Goal: Register for event/course

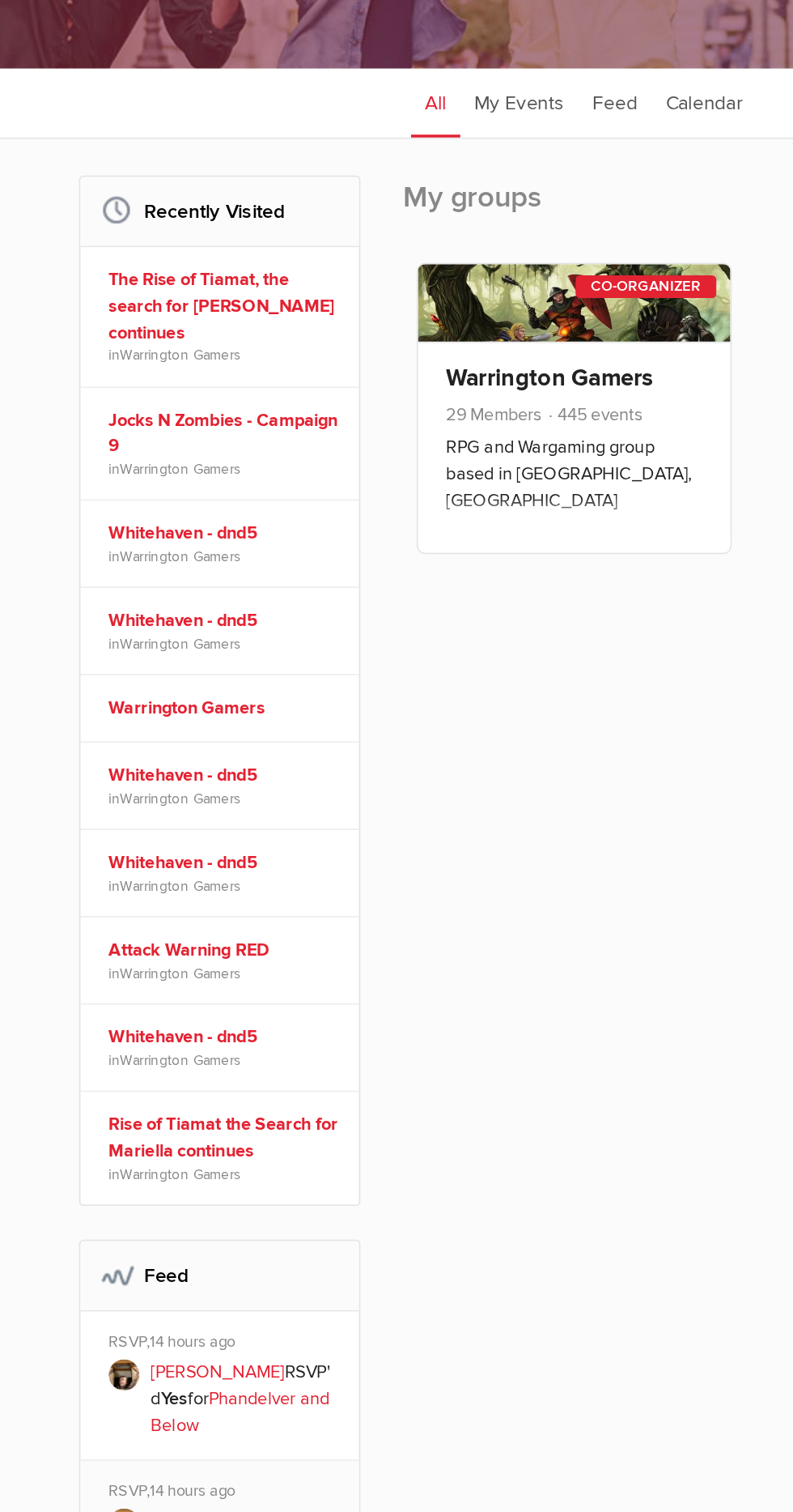
click at [170, 568] on link "The Rise of Tiamat, the search for [PERSON_NAME] continues" at bounding box center [189, 565] width 132 height 46
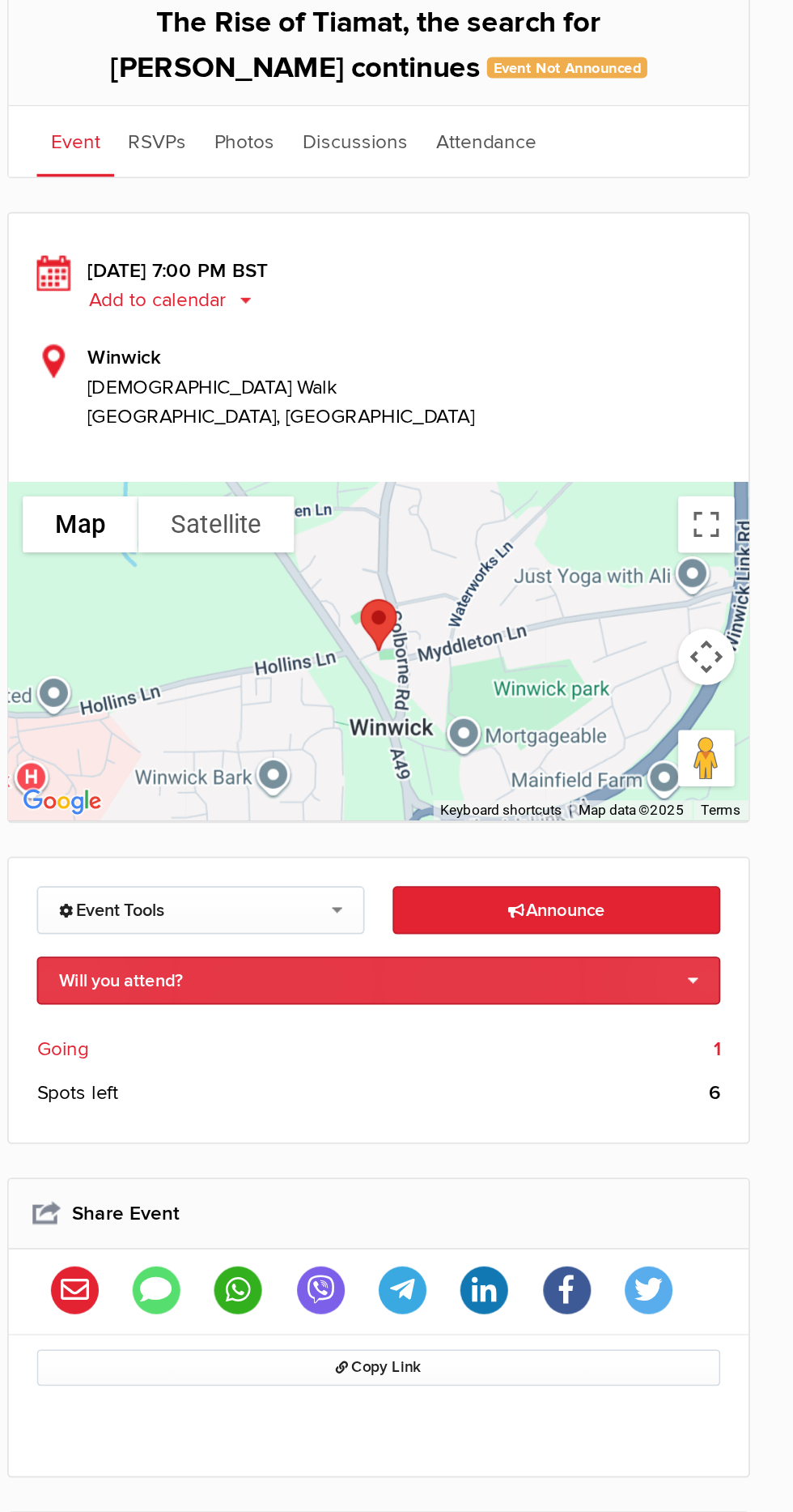
click at [649, 894] on link "Will you attend?" at bounding box center [474, 894] width 394 height 27
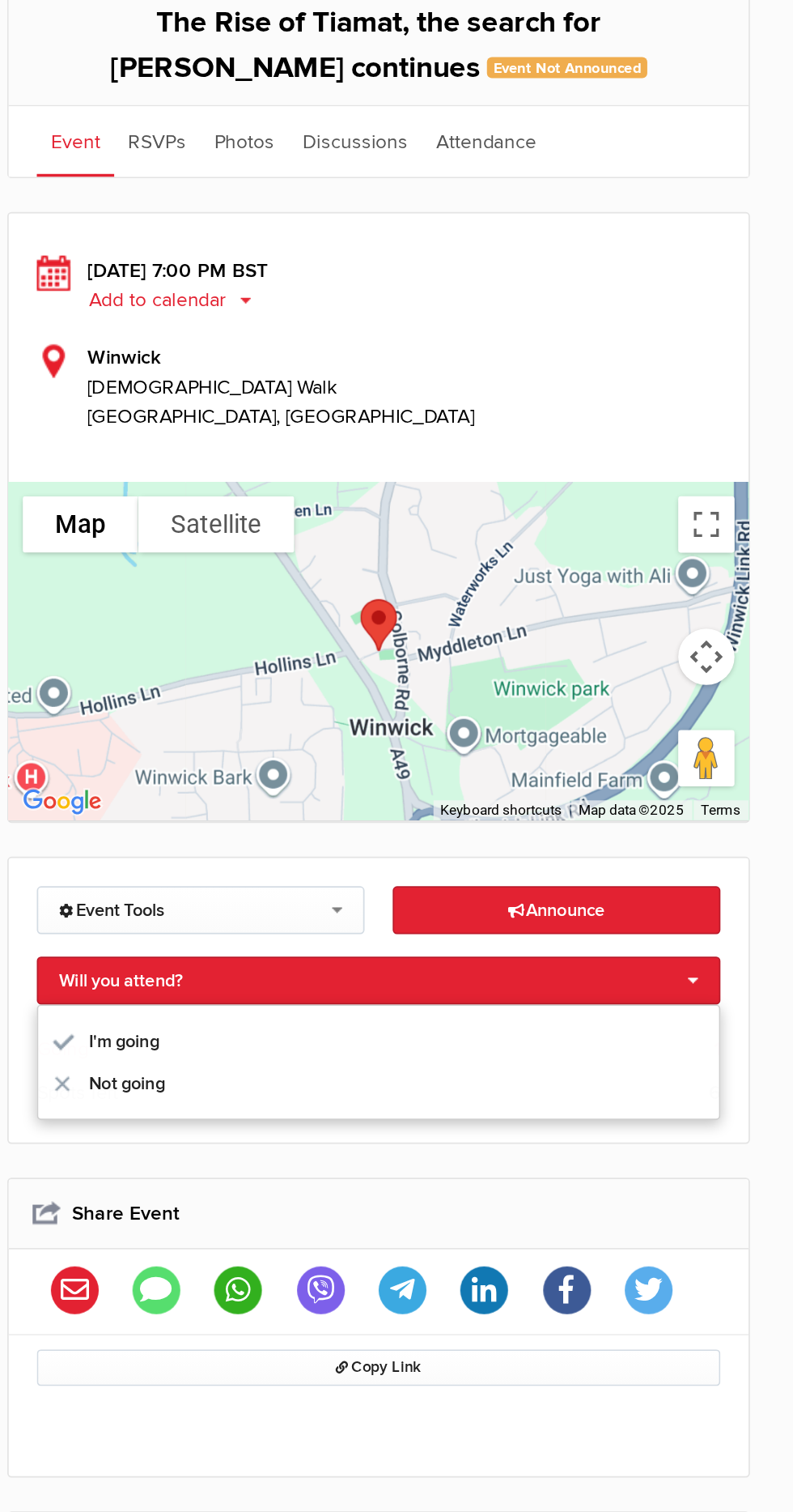
click at [342, 926] on link "I'm going" at bounding box center [473, 930] width 392 height 25
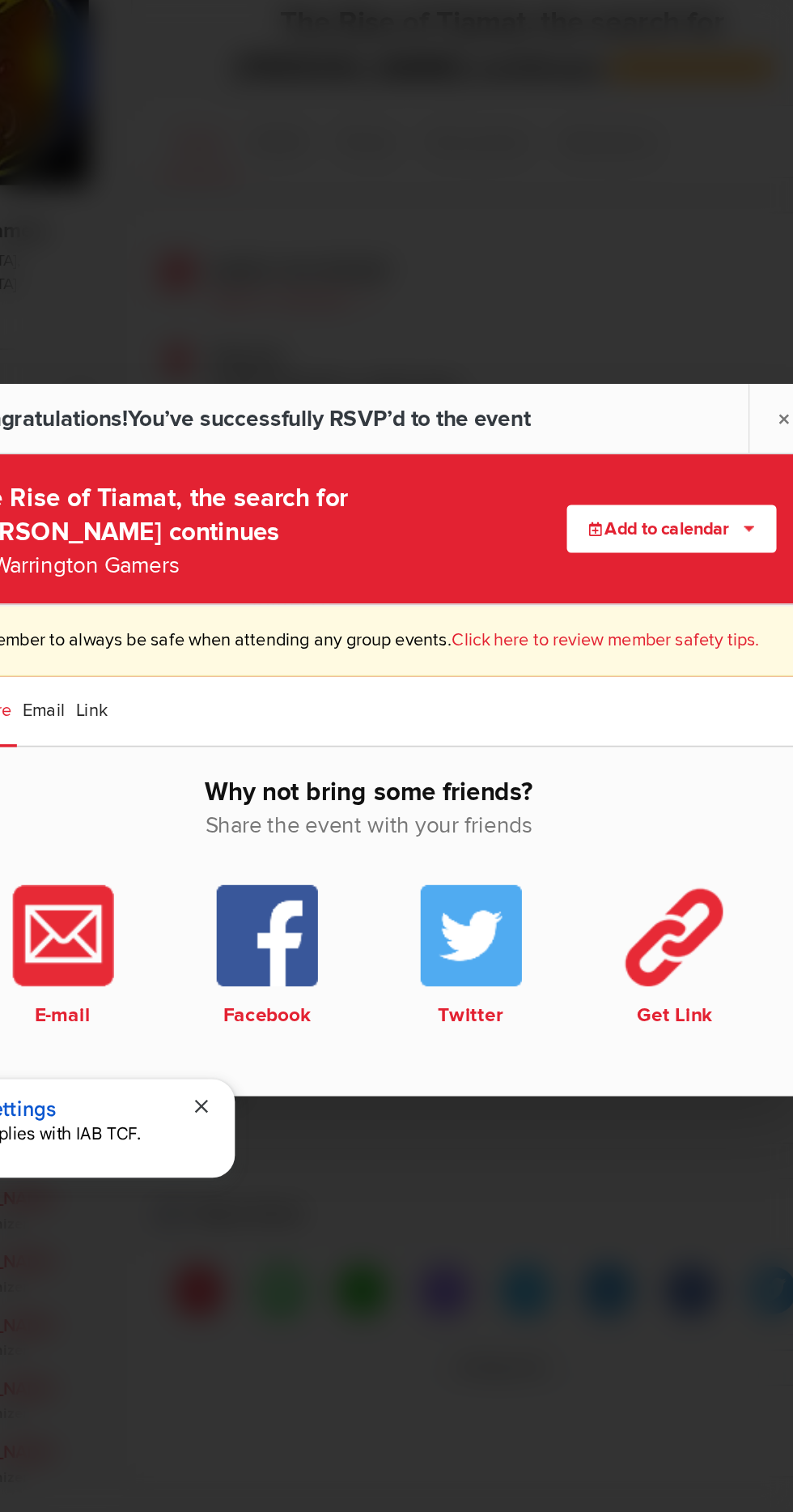
click at [565, 648] on button "Add to calendar" at bounding box center [570, 634] width 121 height 27
click at [502, 674] on link "Outlook" at bounding box center [541, 662] width 180 height 25
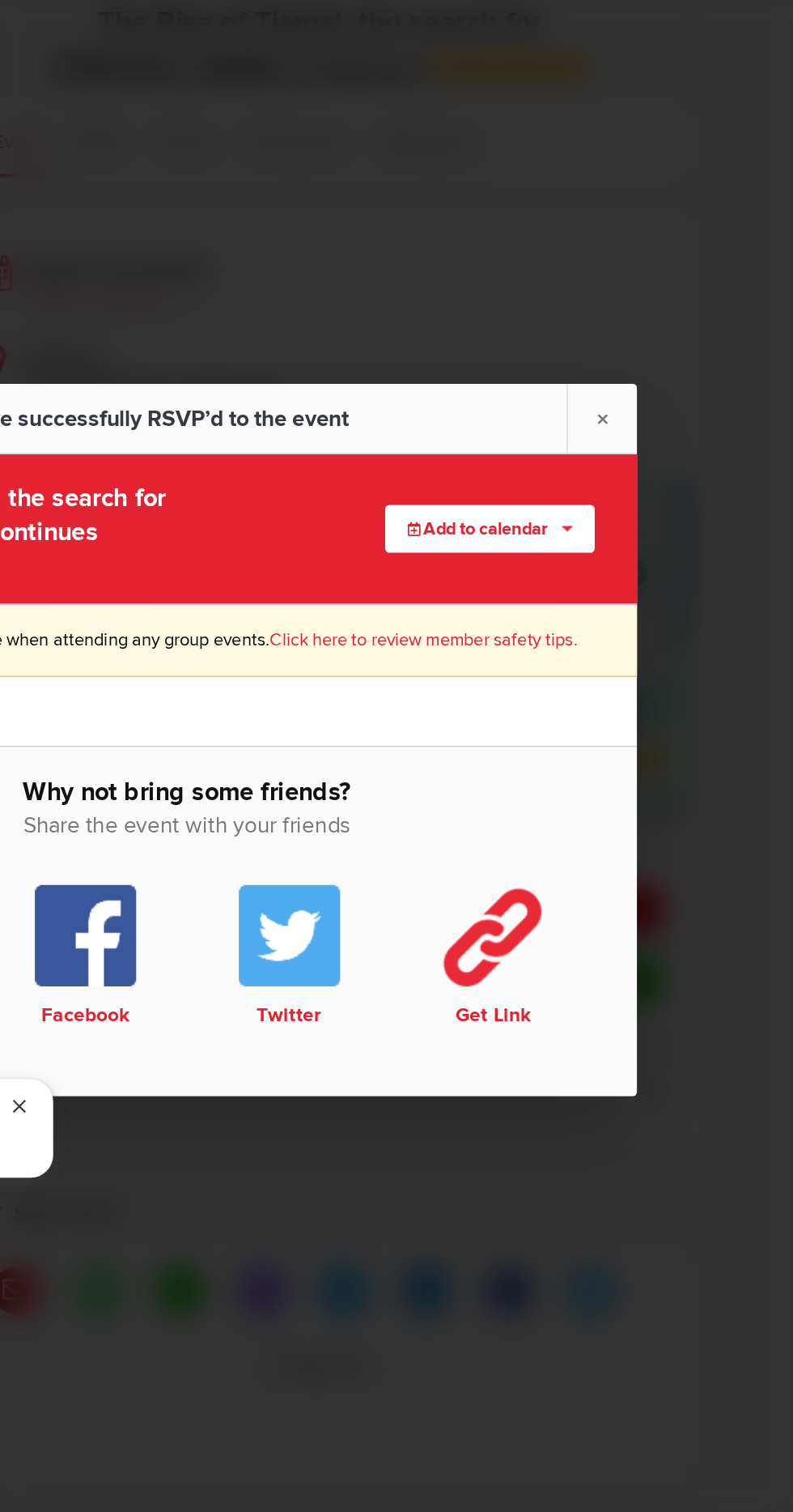
click at [606, 648] on button "Add to calendar" at bounding box center [570, 634] width 121 height 27
click at [480, 747] on div "Outlook Apple / iCal Google Yahoo" at bounding box center [540, 698] width 181 height 99
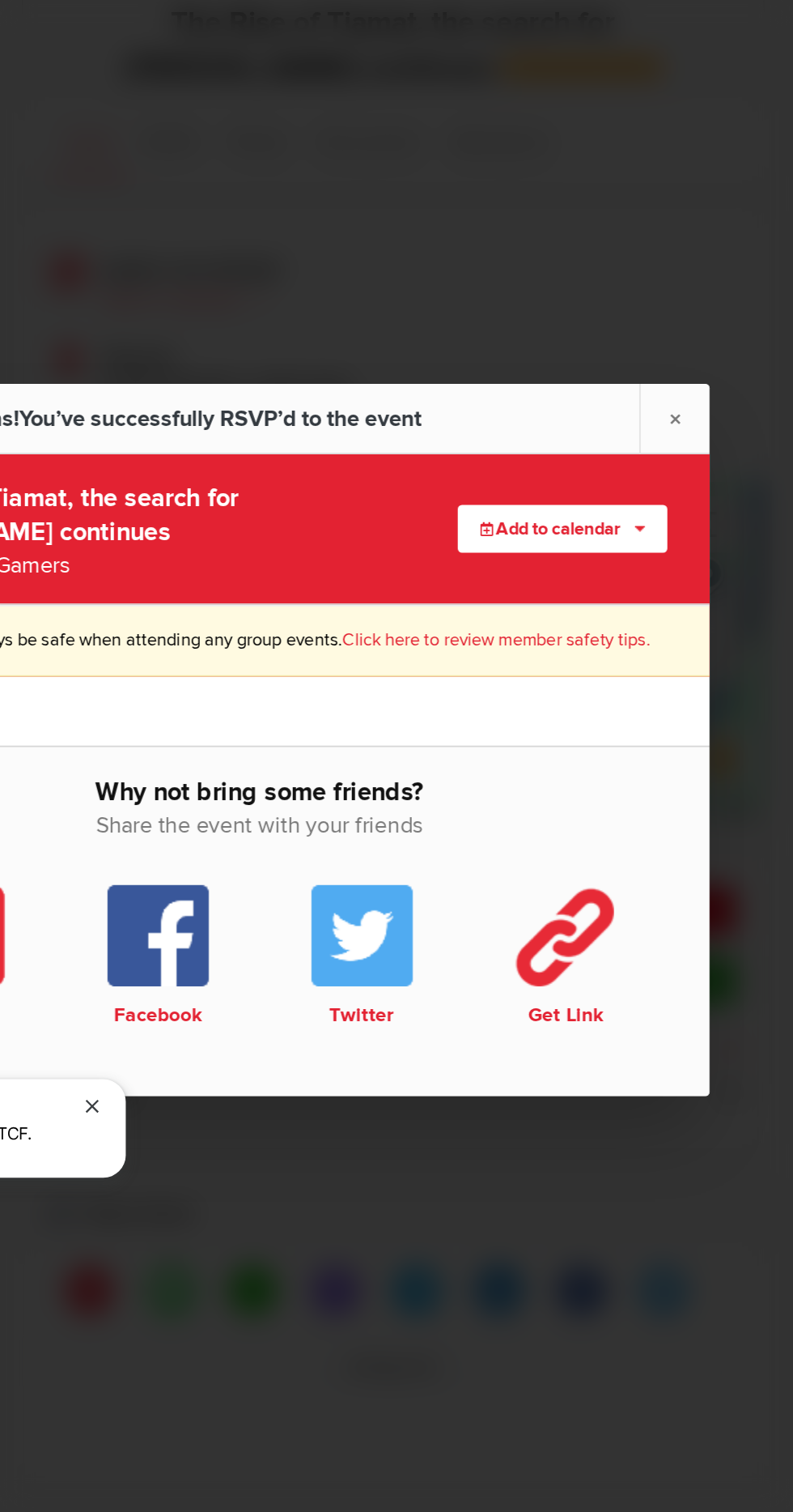
click at [643, 591] on link "×" at bounding box center [636, 571] width 41 height 40
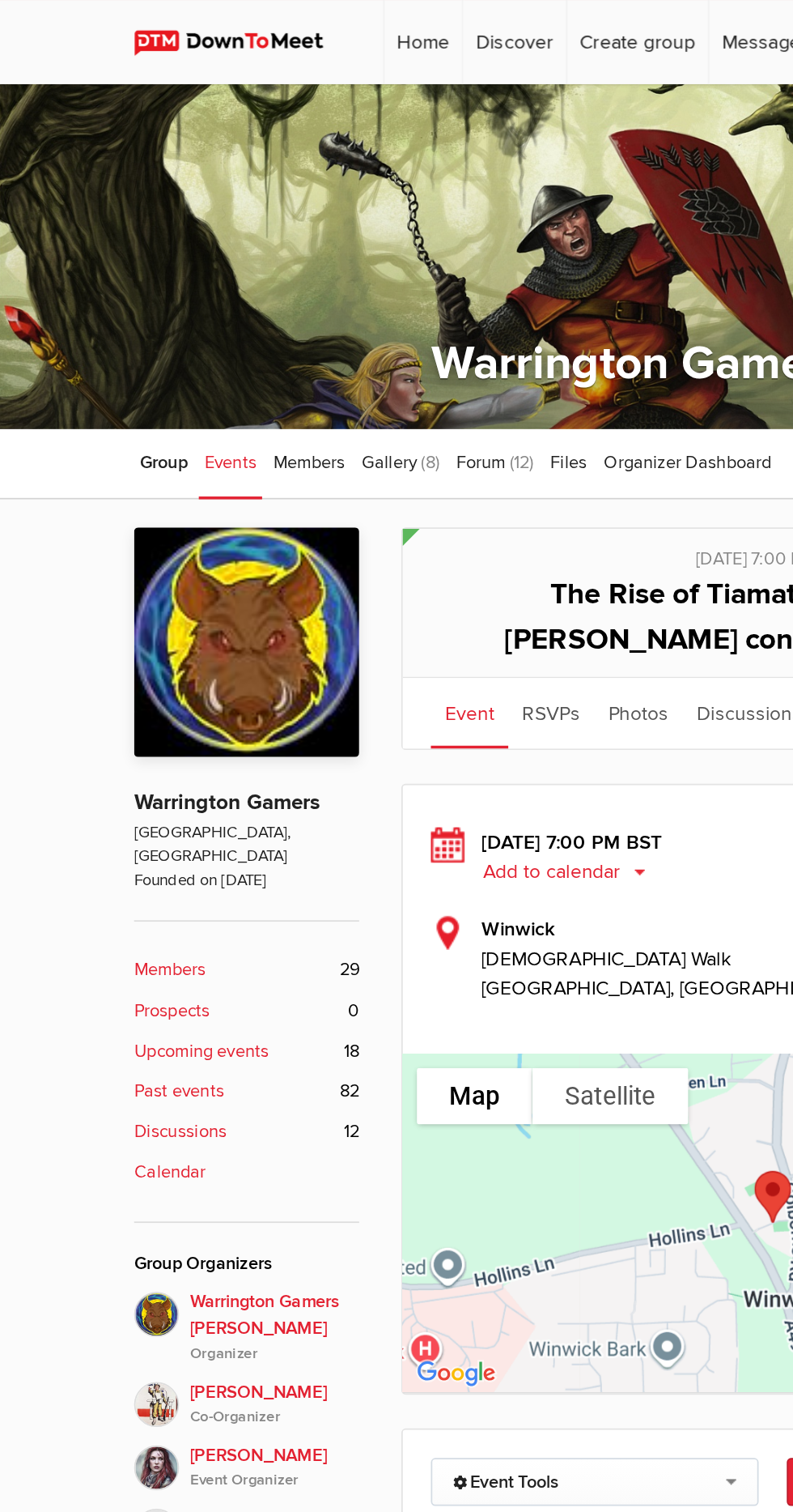
click at [162, 266] on span "Events" at bounding box center [162, 268] width 30 height 13
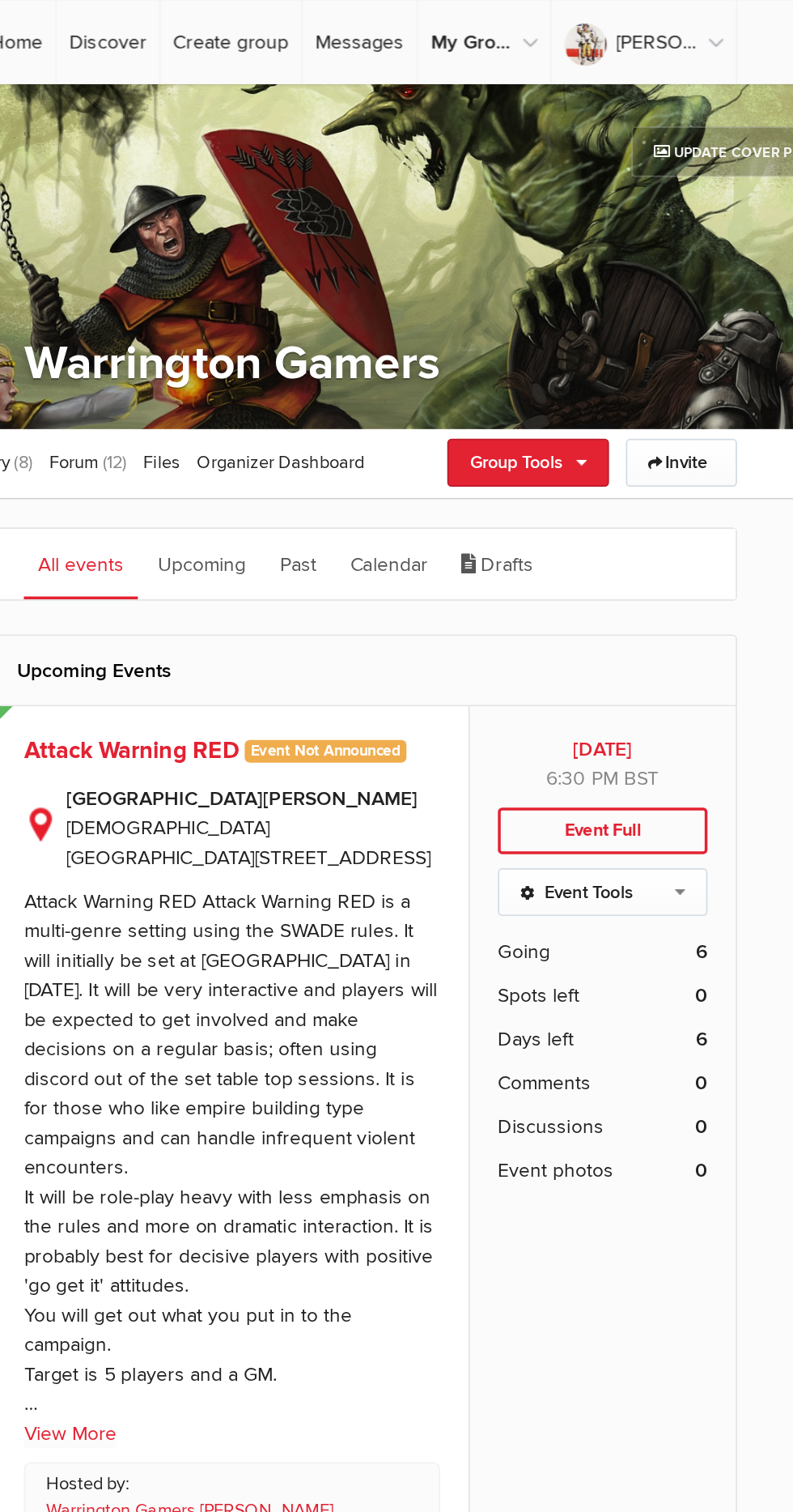
click at [483, 321] on link "Calendar" at bounding box center [487, 327] width 61 height 41
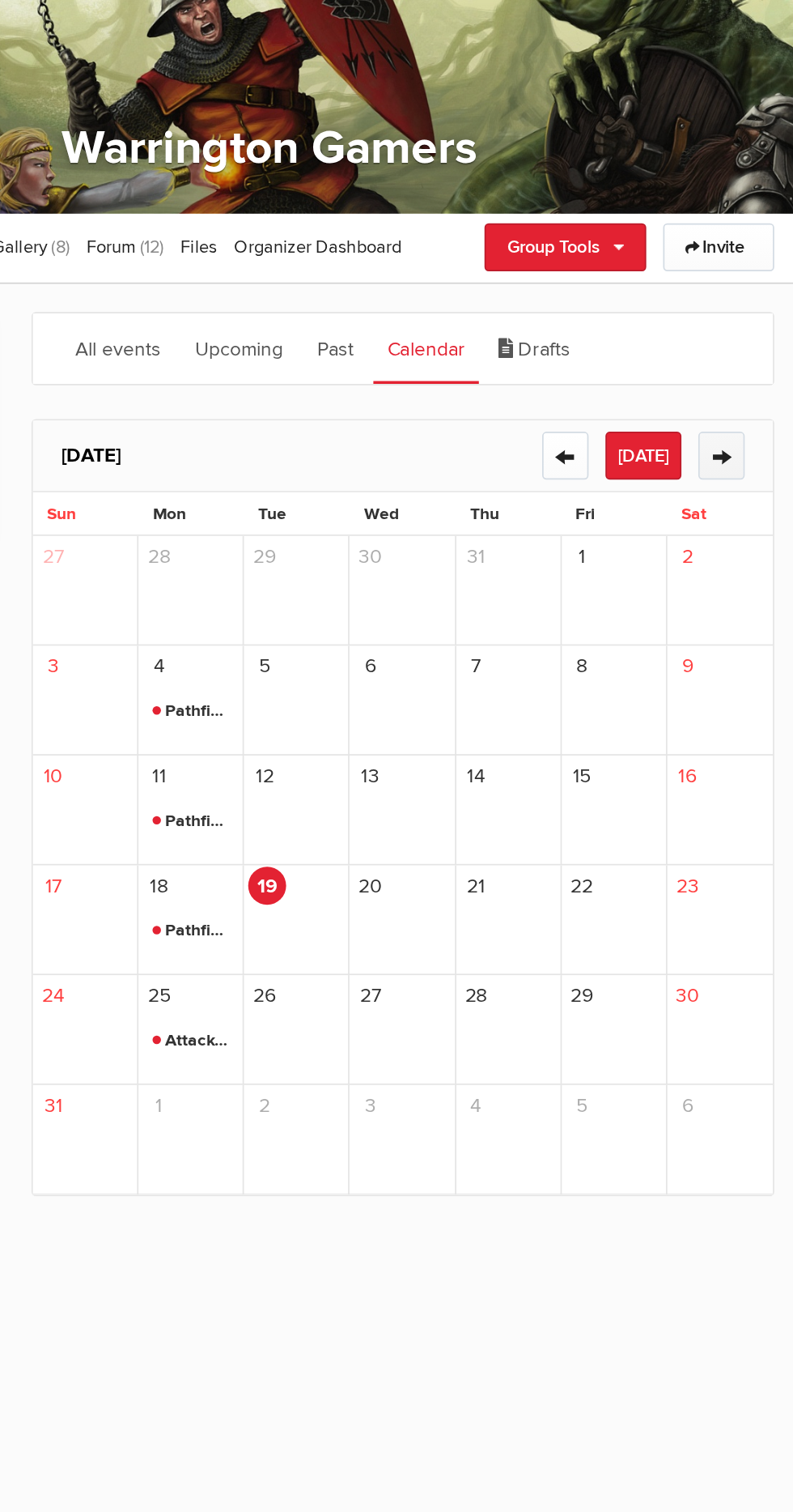
click at [667, 384] on button "→" at bounding box center [657, 388] width 26 height 27
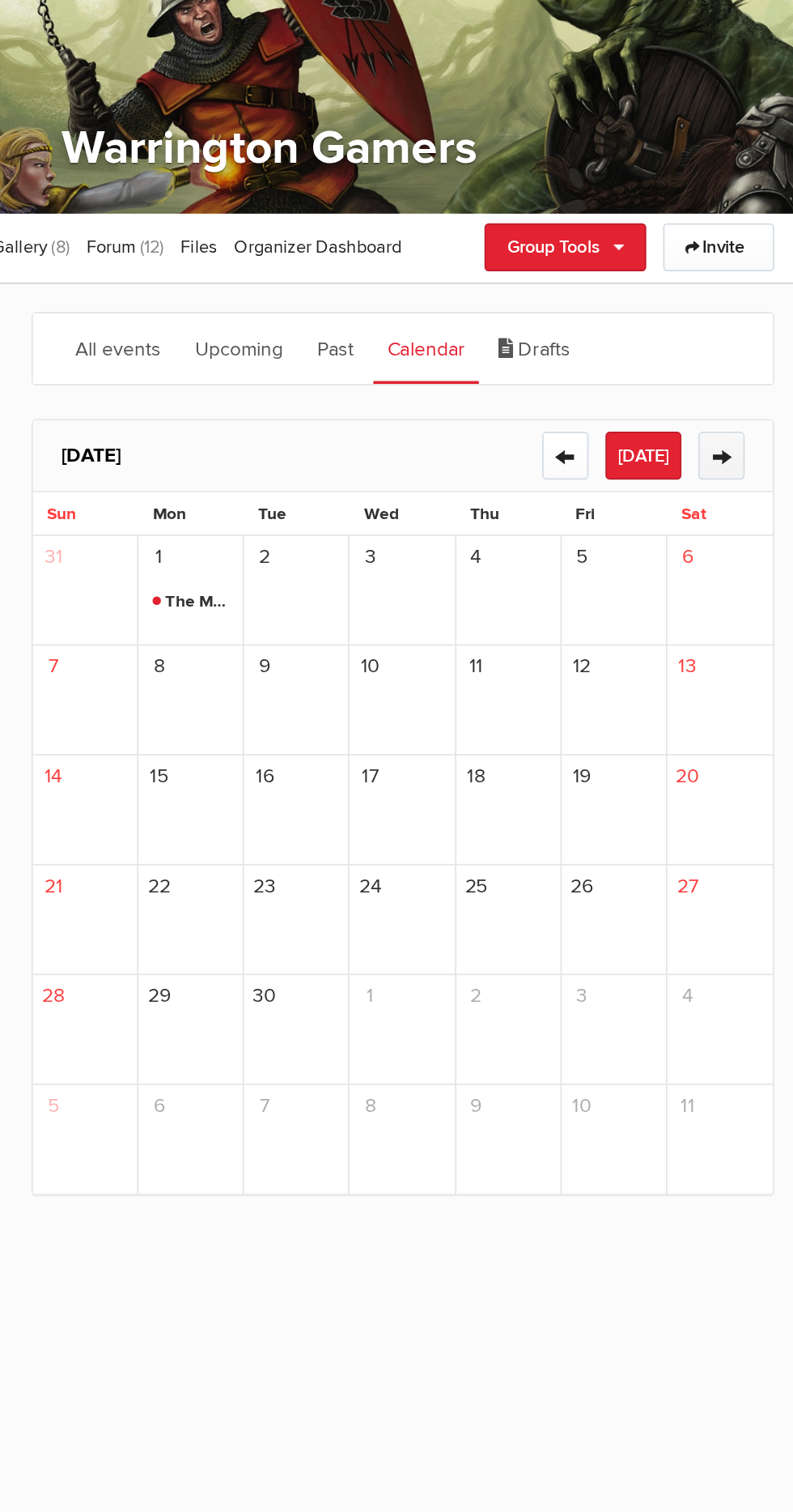
click at [658, 384] on button "→" at bounding box center [657, 388] width 26 height 27
click at [351, 529] on span "Jocks N Zombies - Campaign 9" at bounding box center [351, 535] width 44 height 19
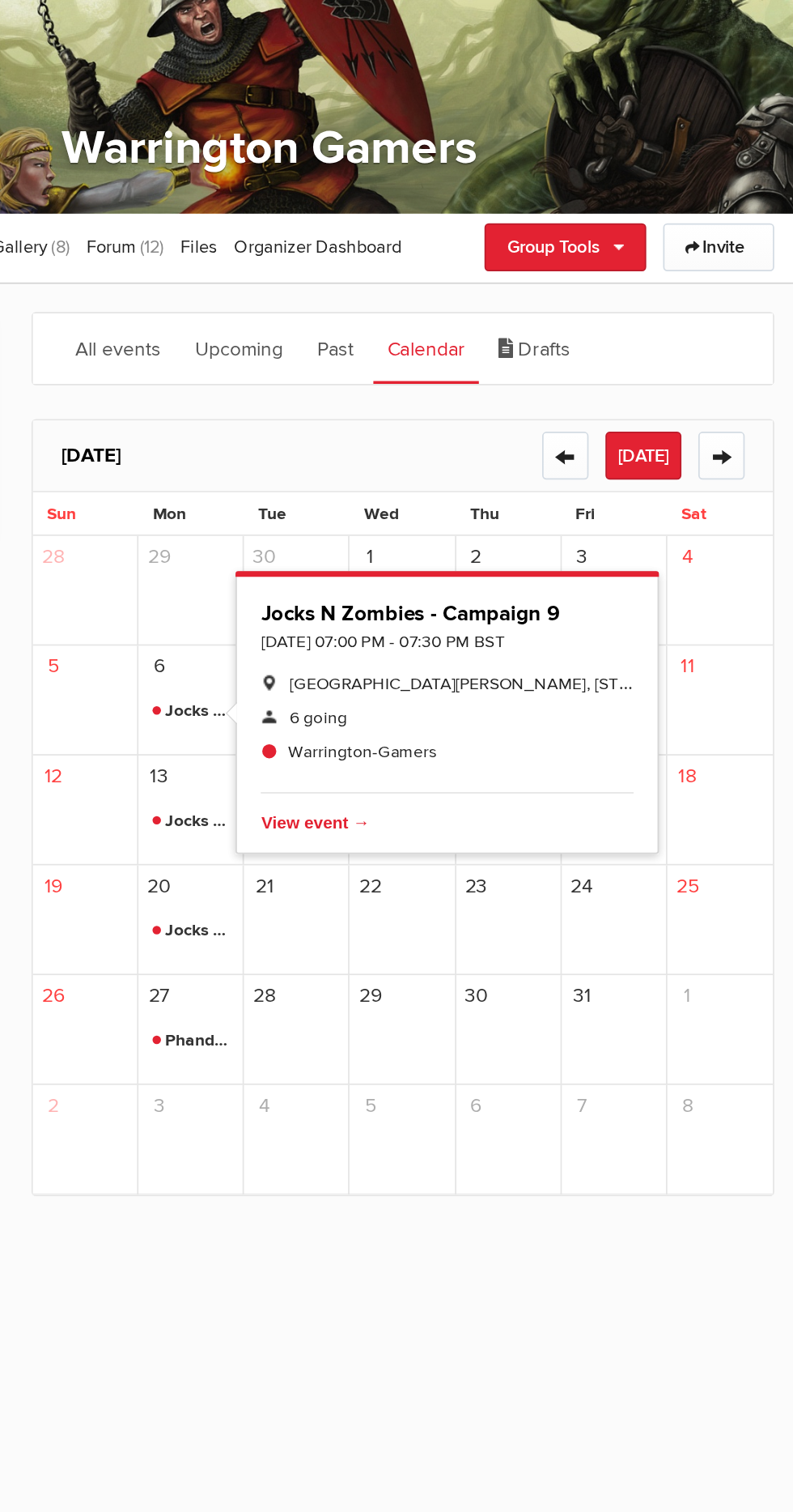
click at [525, 693] on span "30" at bounding box center [516, 698] width 22 height 22
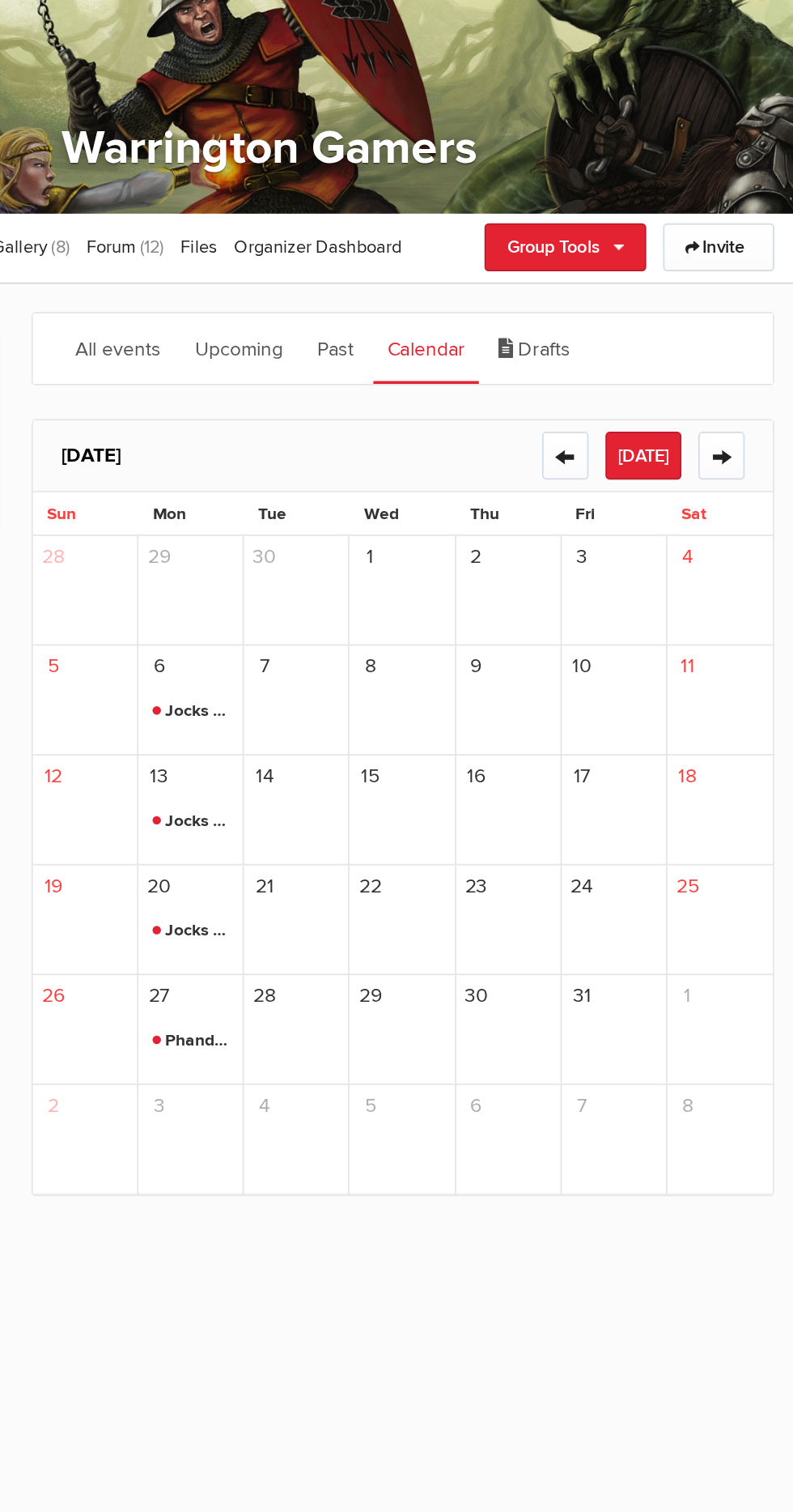
click at [349, 589] on span "Jocks N Zombies - Campaign 9" at bounding box center [351, 598] width 44 height 19
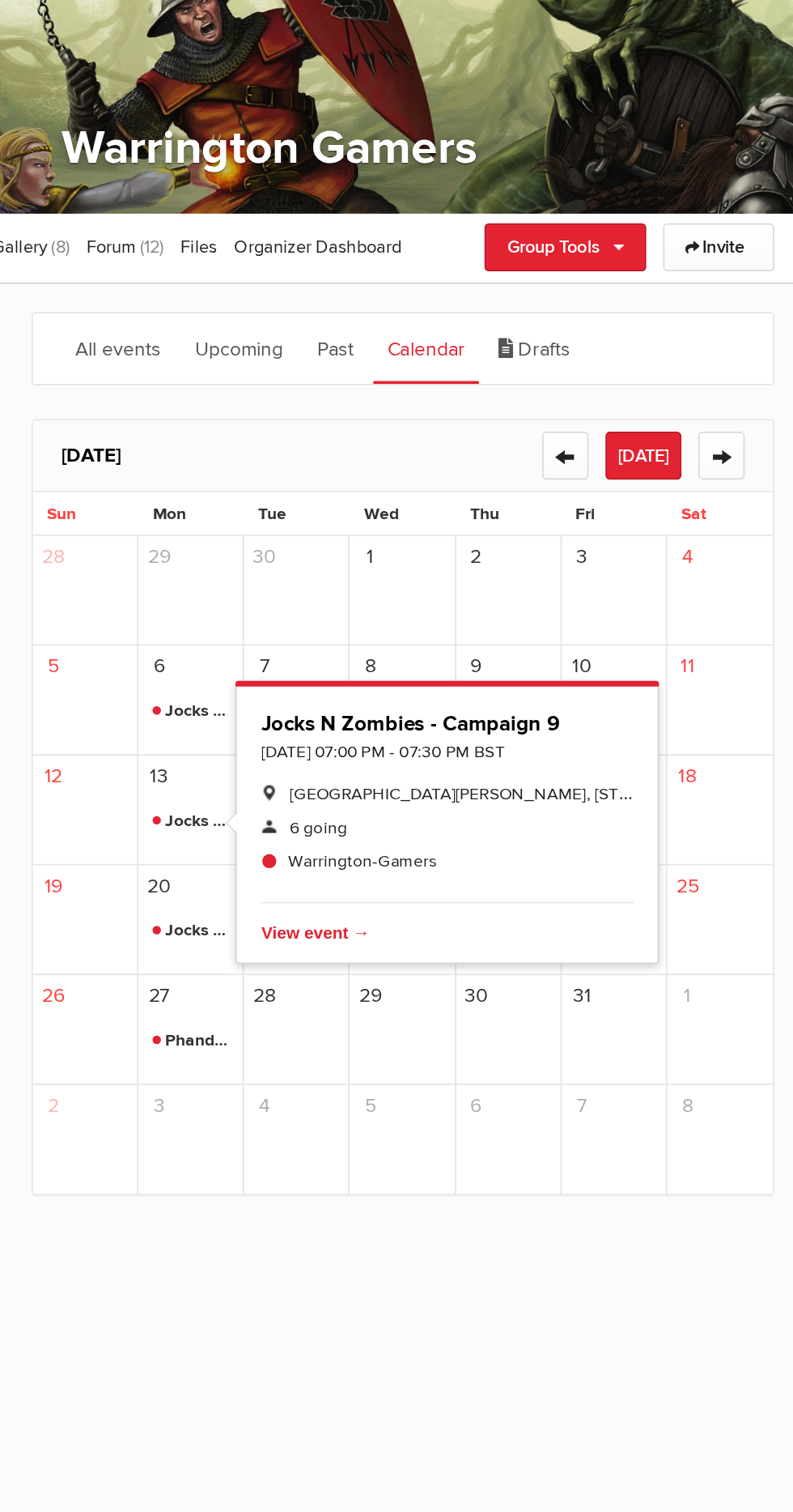
click at [549, 744] on div "30" at bounding box center [534, 718] width 61 height 64
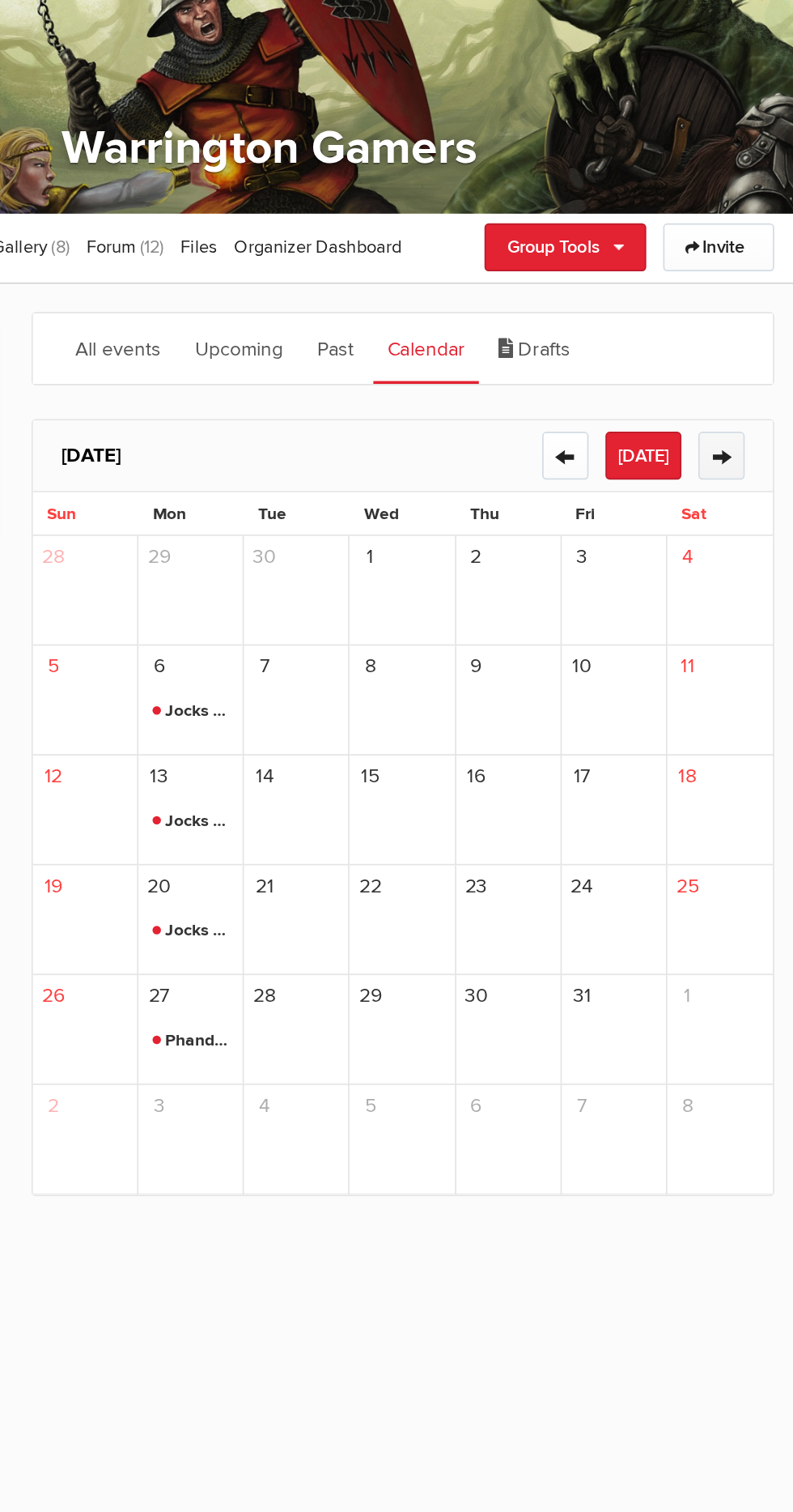
click at [657, 389] on button "→" at bounding box center [657, 388] width 26 height 27
click at [345, 530] on span "The Rise of Tiamat, the search for [PERSON_NAME] continues" at bounding box center [351, 535] width 44 height 19
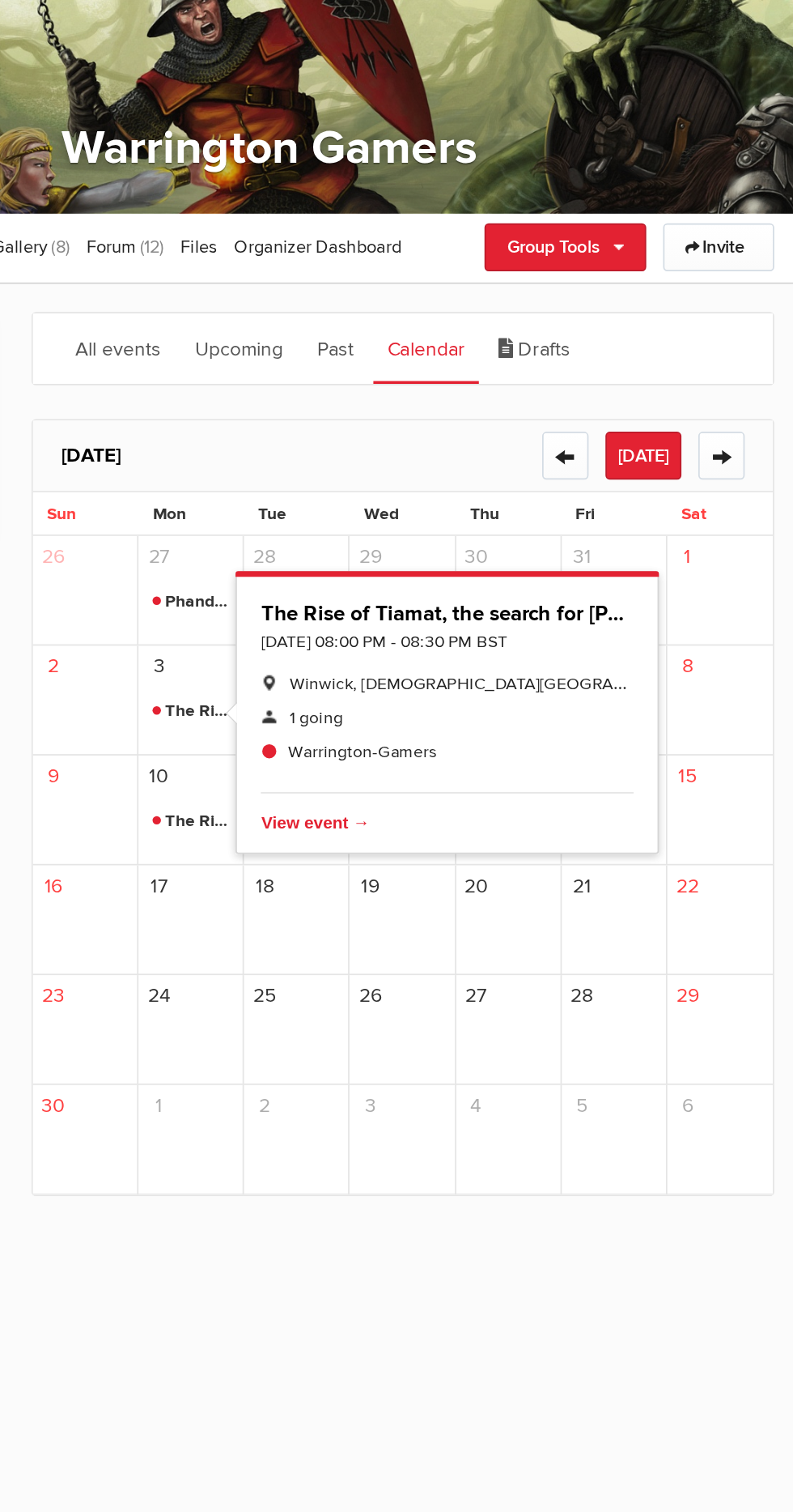
click at [537, 717] on div "27" at bounding box center [534, 718] width 61 height 64
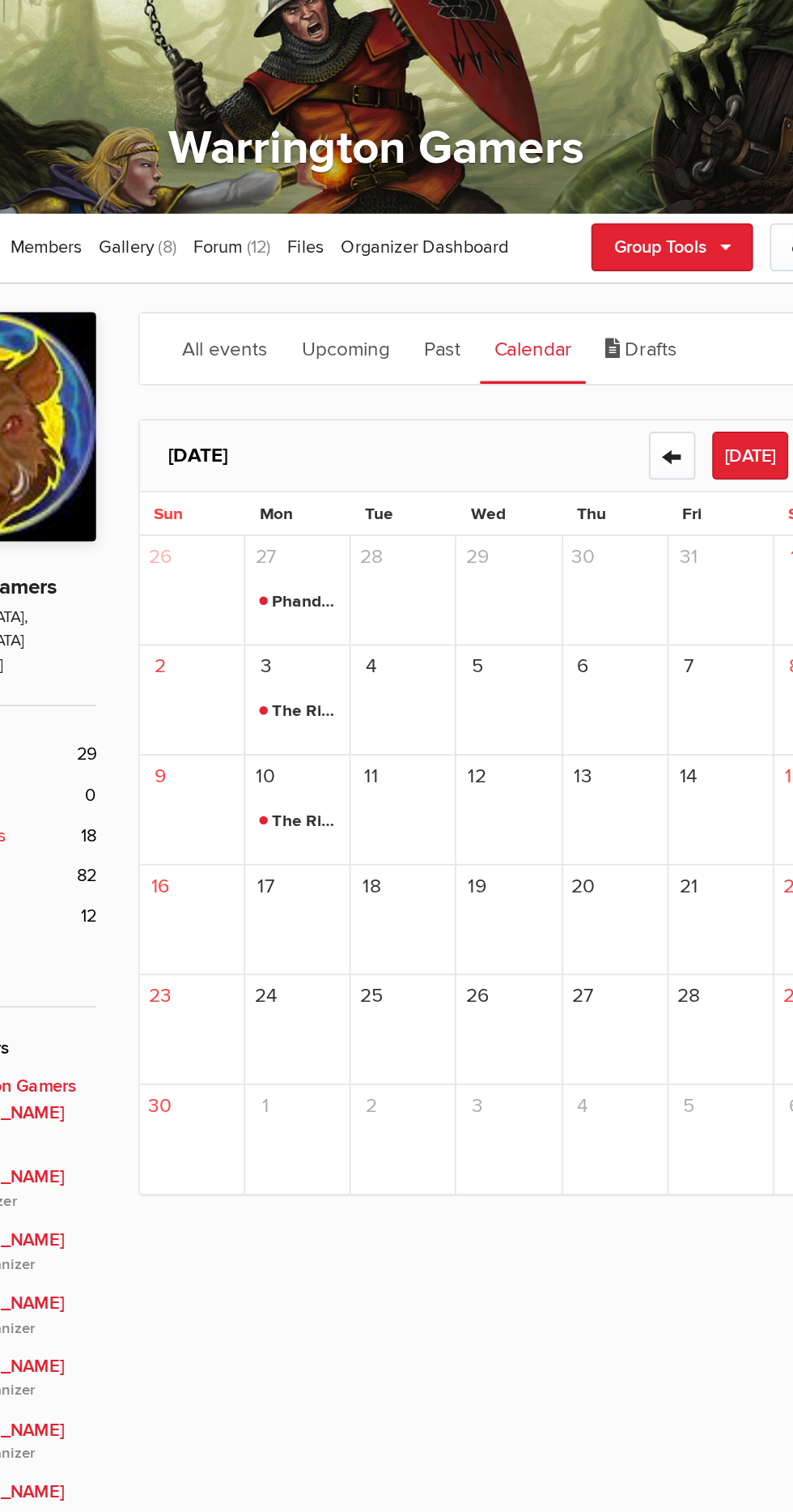
click at [389, 324] on link "Upcoming" at bounding box center [379, 327] width 67 height 41
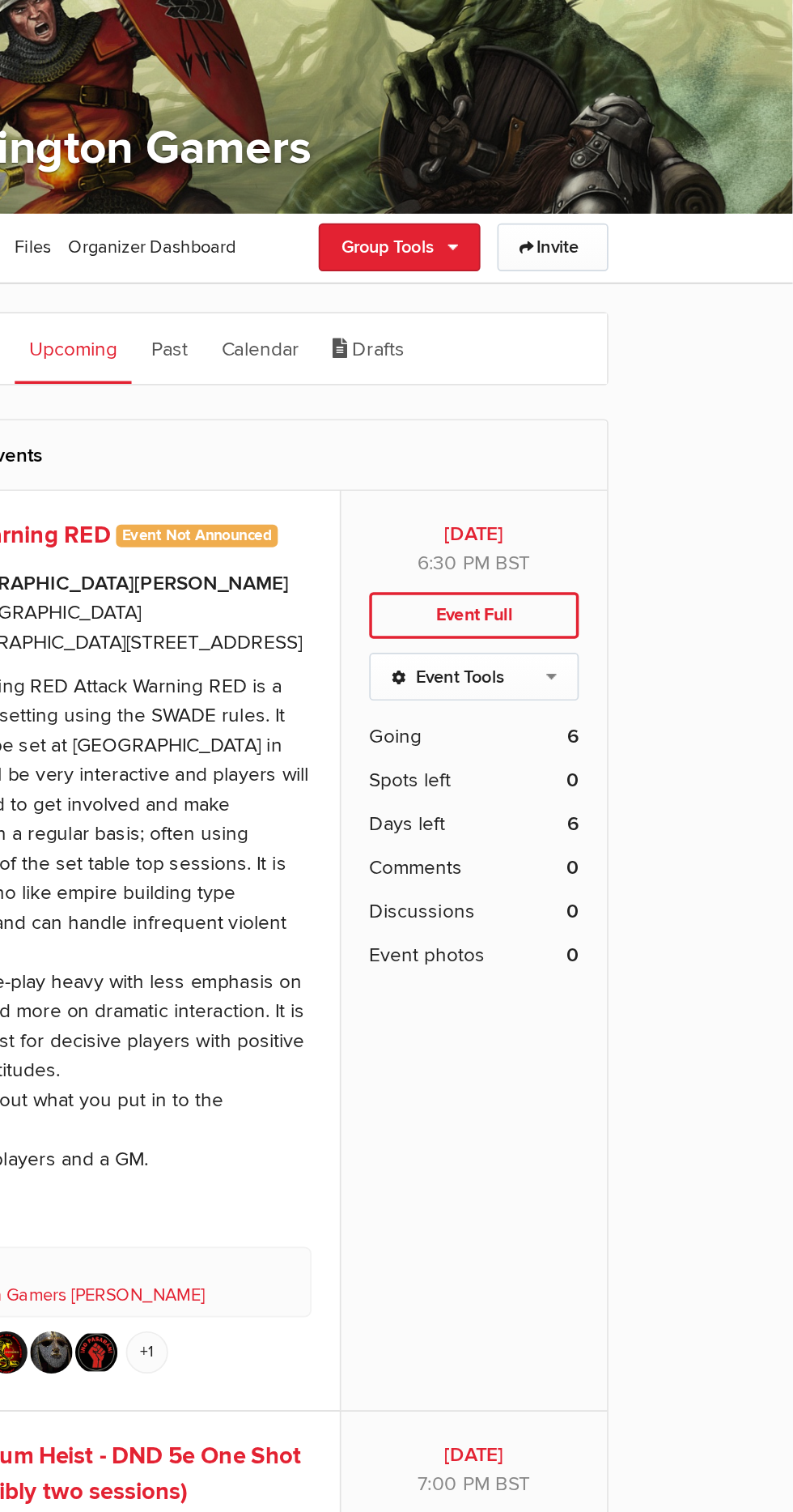
click at [667, 544] on b "6" at bounding box center [667, 548] width 6 height 17
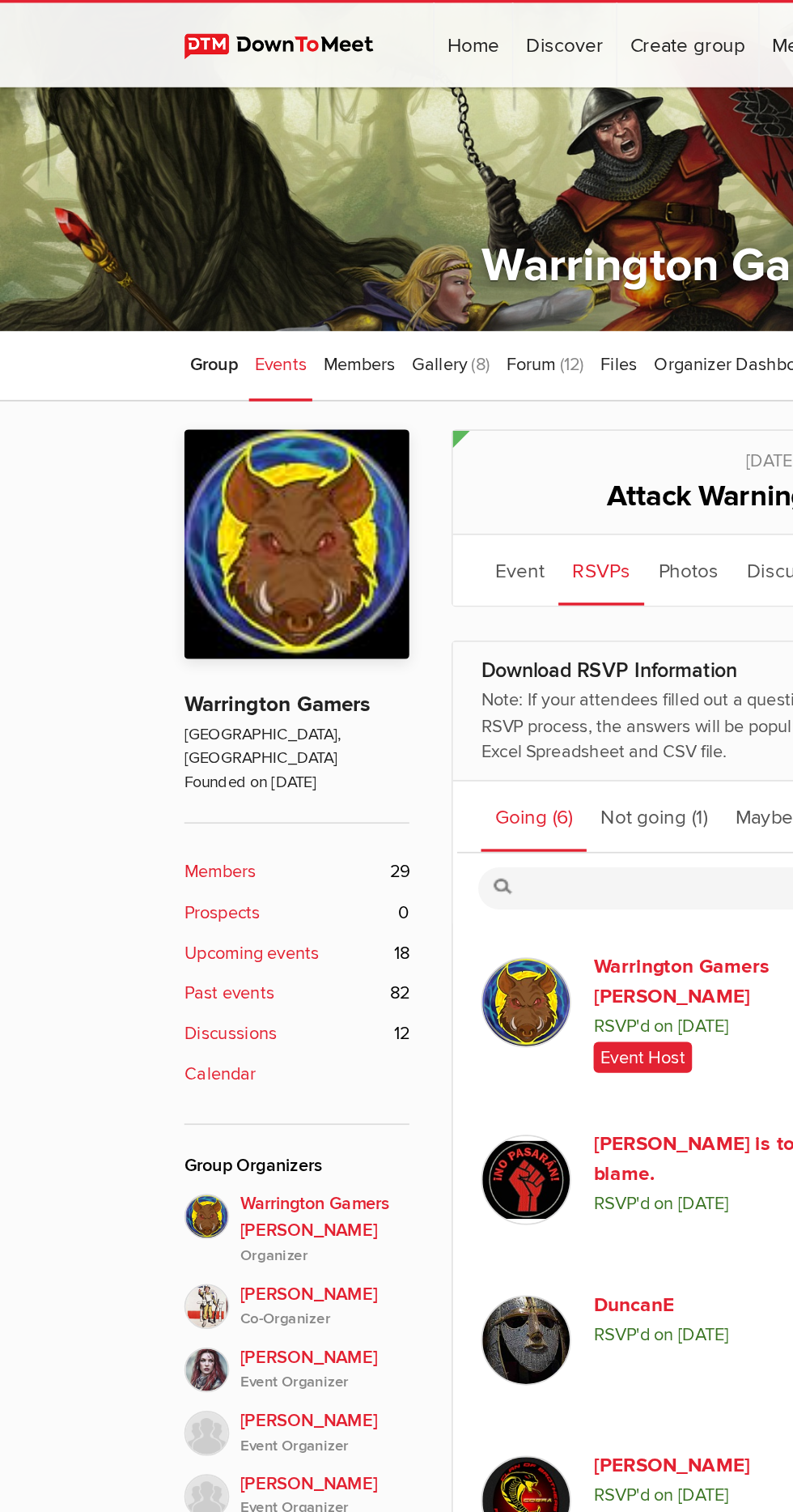
scroll to position [55, 0]
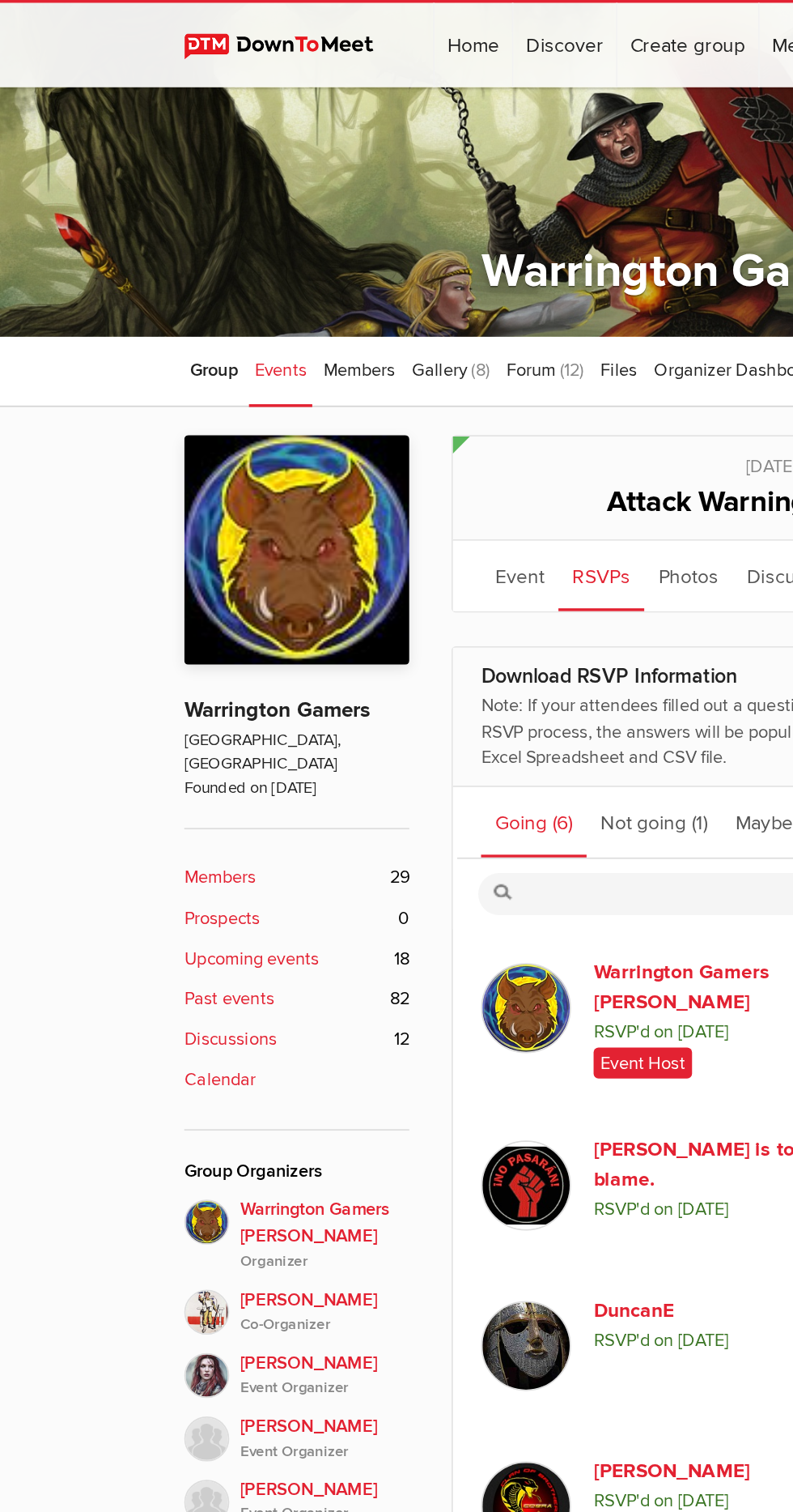
click at [147, 200] on link "Events" at bounding box center [161, 214] width 36 height 41
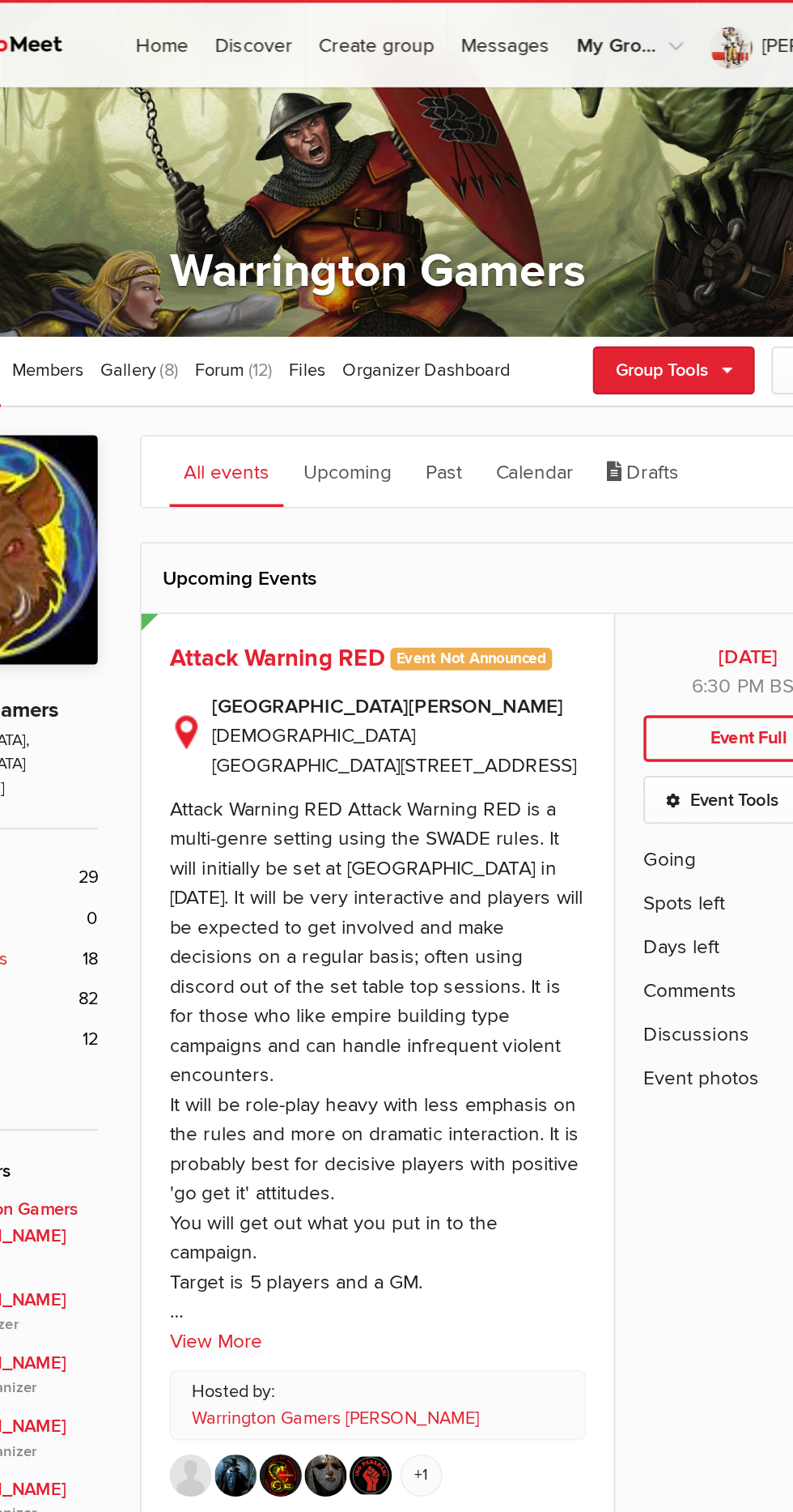
click at [381, 261] on link "Upcoming" at bounding box center [379, 271] width 67 height 41
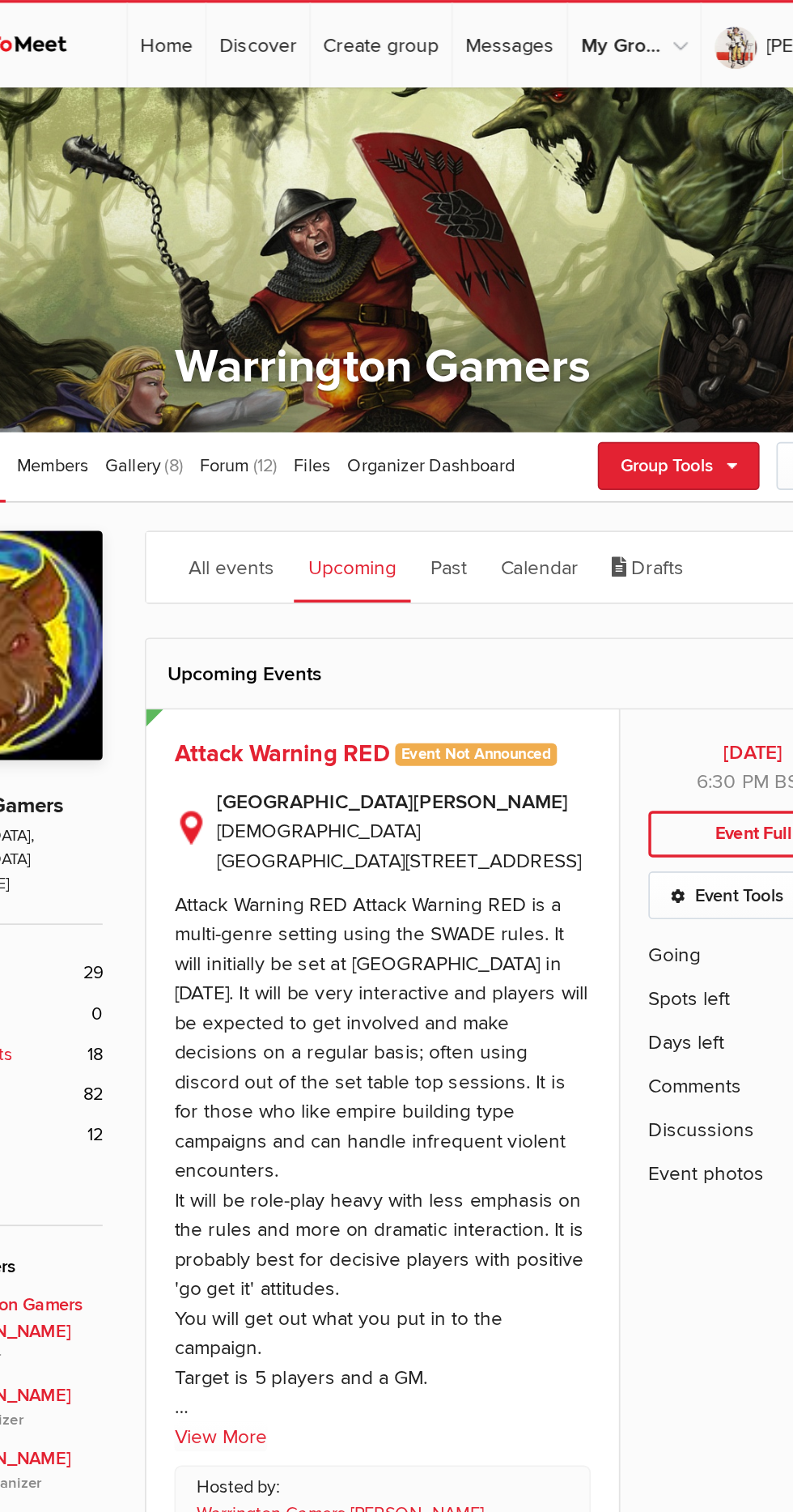
click at [486, 326] on link "Calendar" at bounding box center [487, 327] width 61 height 41
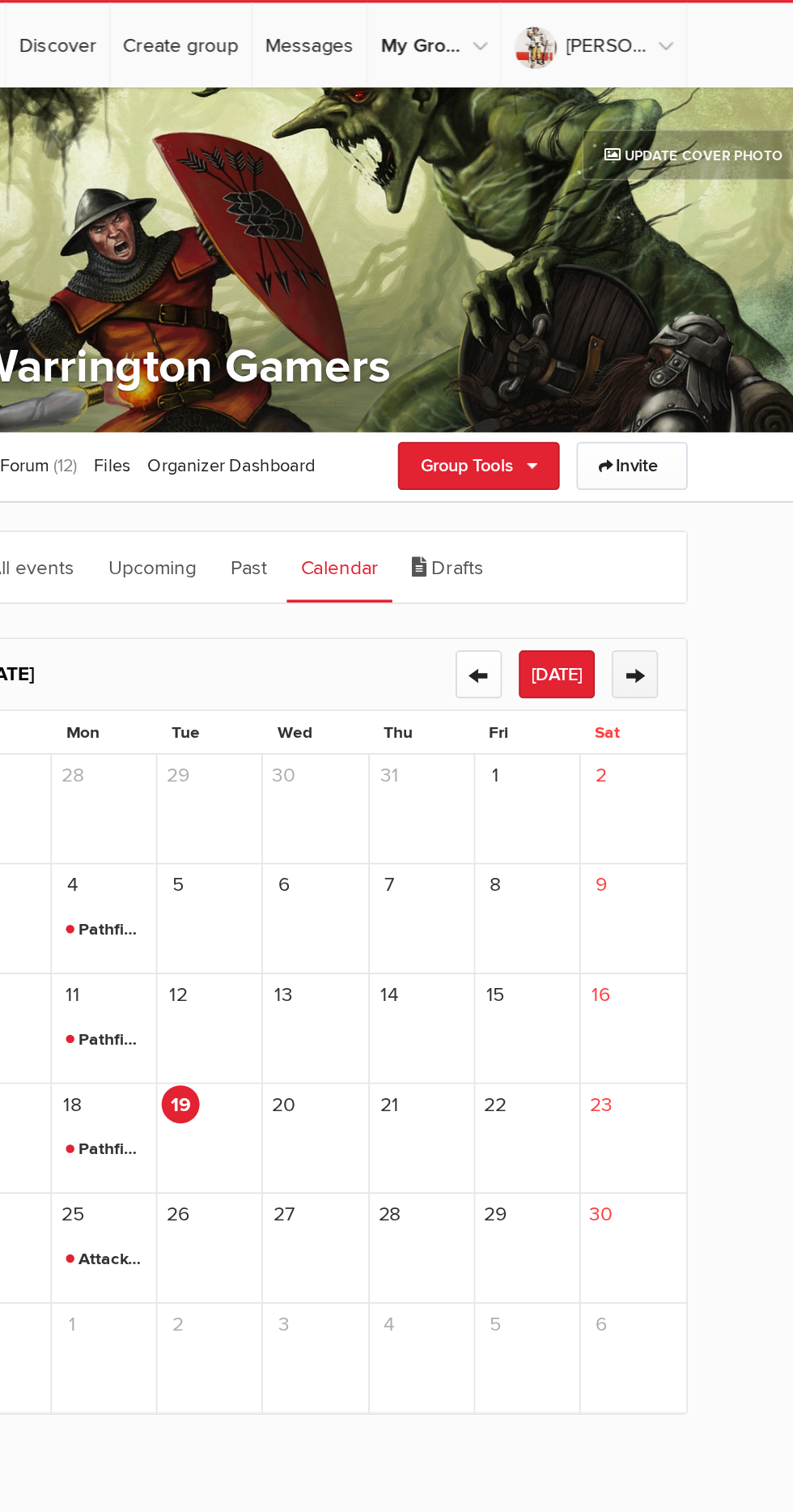
click at [656, 389] on button "→" at bounding box center [657, 388] width 26 height 27
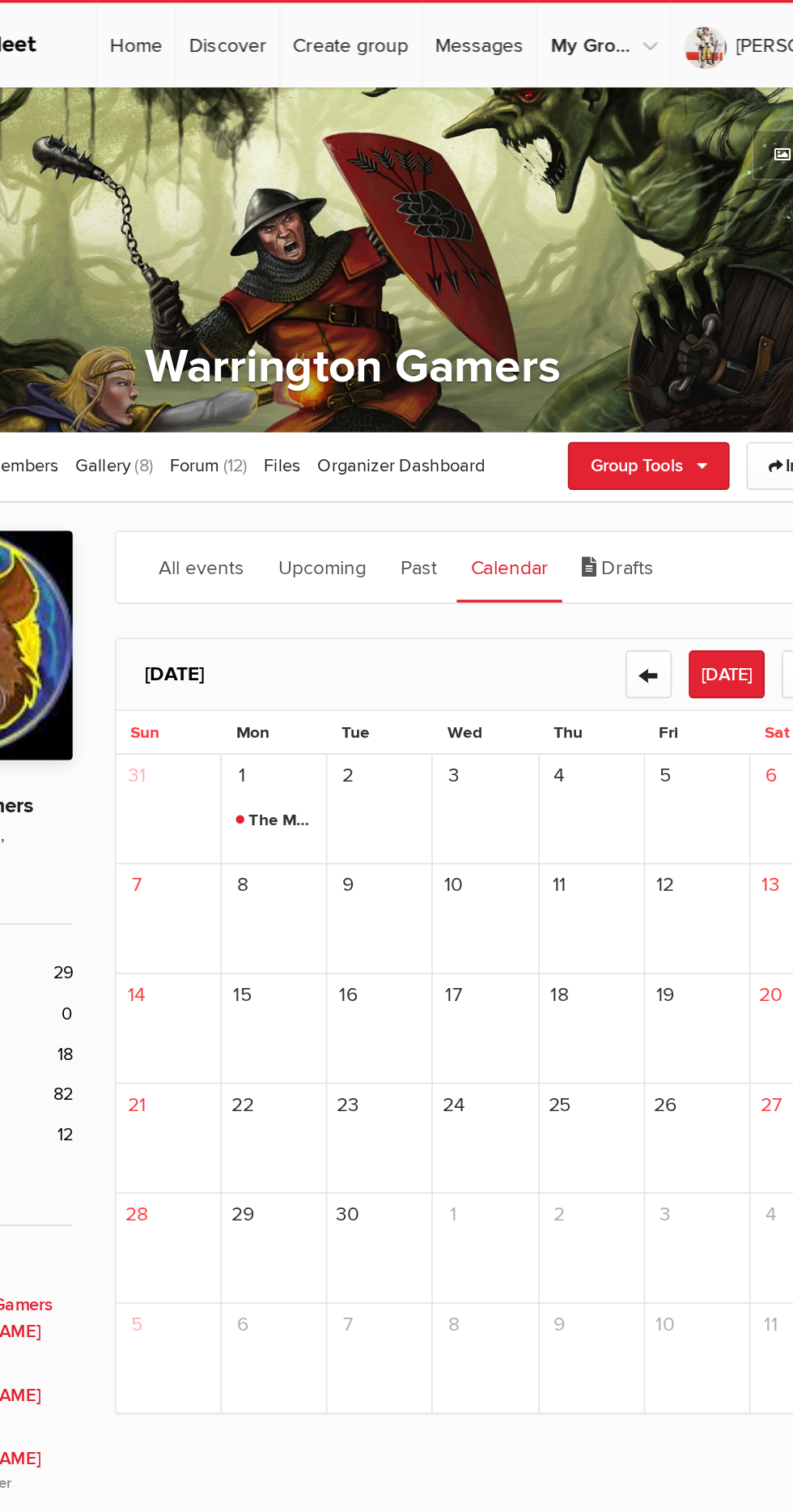
click at [355, 475] on span "The Museum Heist - DND 5e One Shot (one possibly two sessions)" at bounding box center [351, 472] width 44 height 19
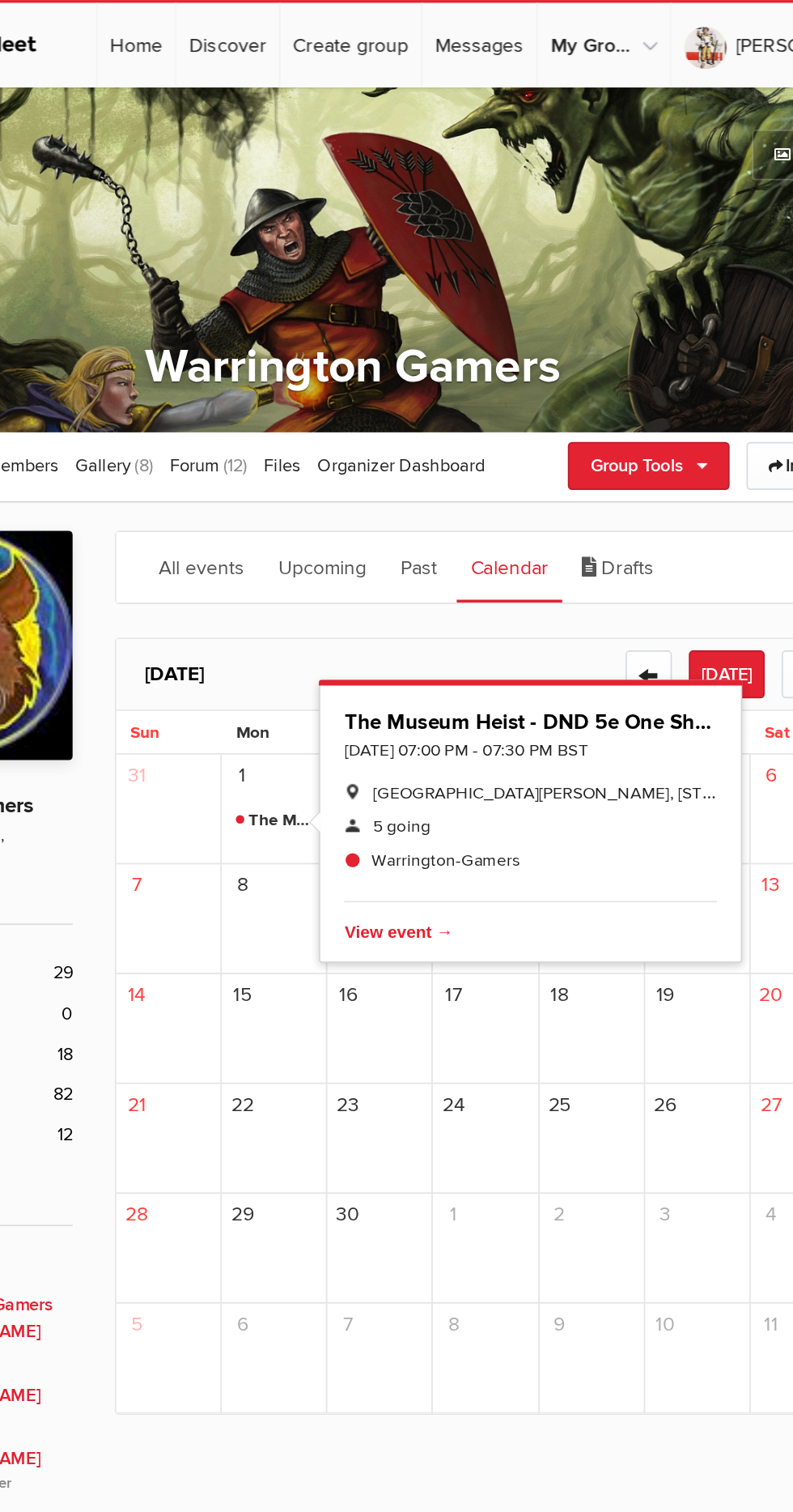
click at [506, 667] on div "25" at bounding box center [534, 655] width 61 height 64
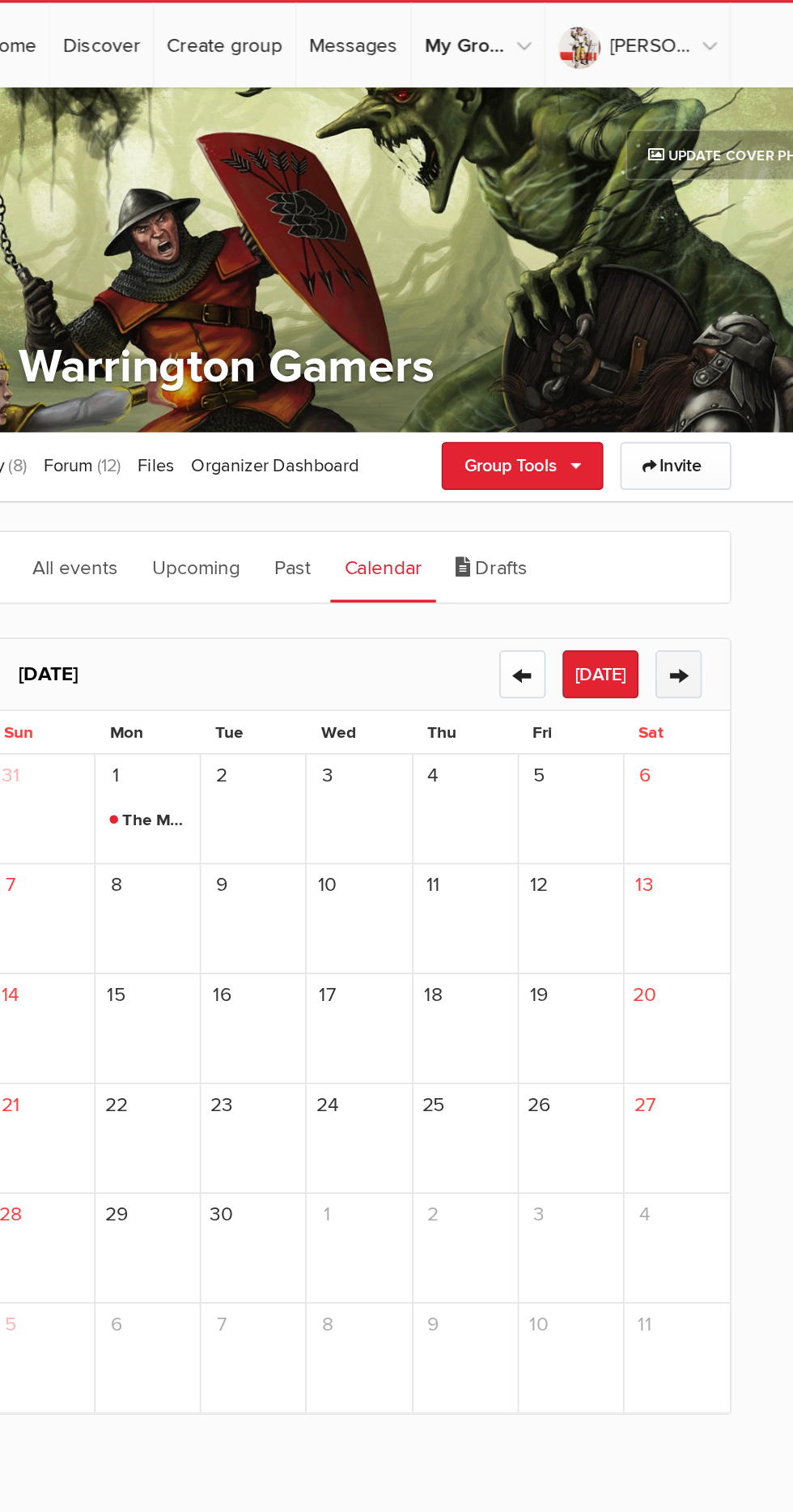
click at [656, 381] on button "→" at bounding box center [657, 388] width 26 height 27
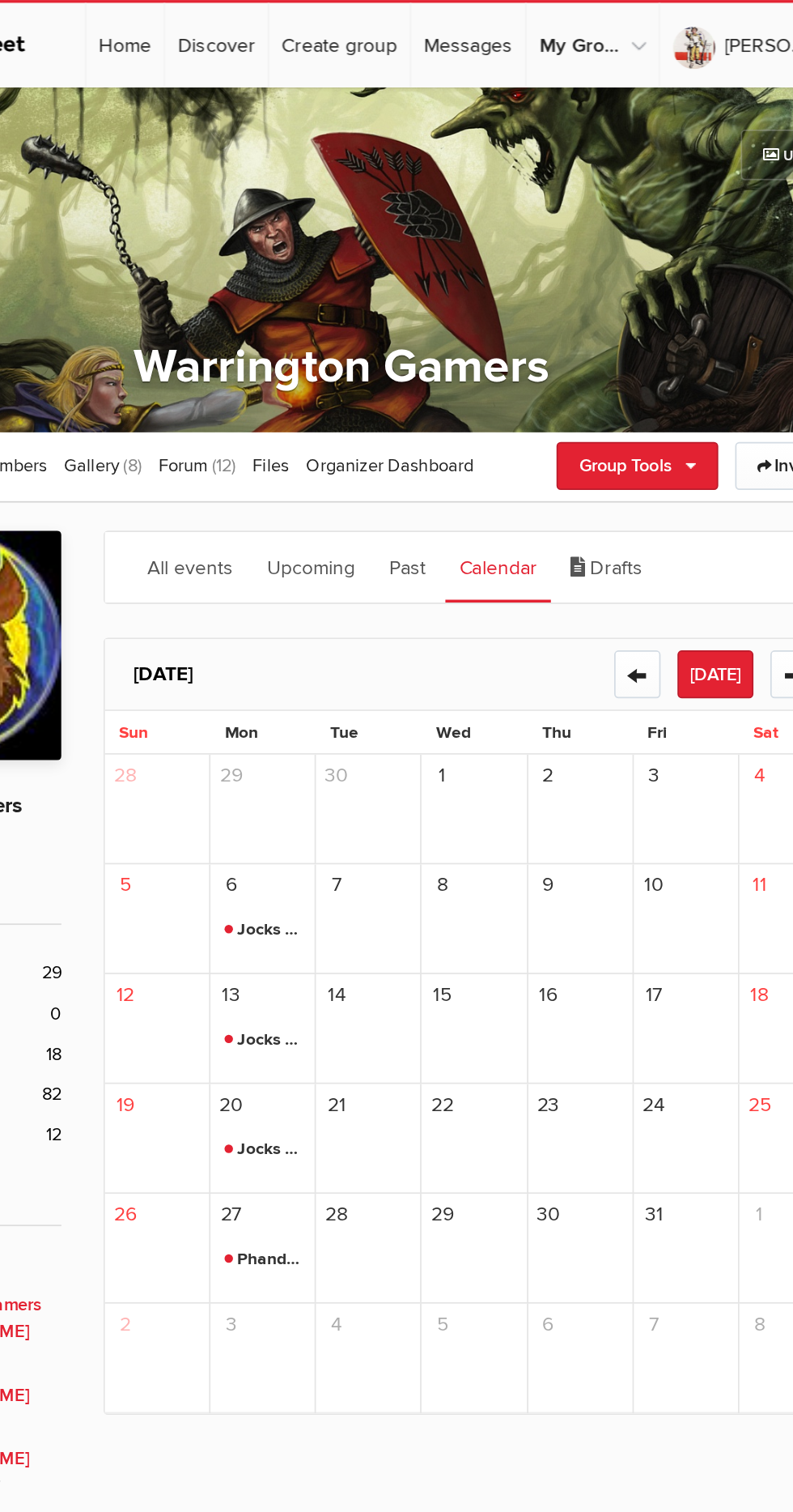
click at [354, 499] on span "2 more" at bounding box center [362, 492] width 36 height 22
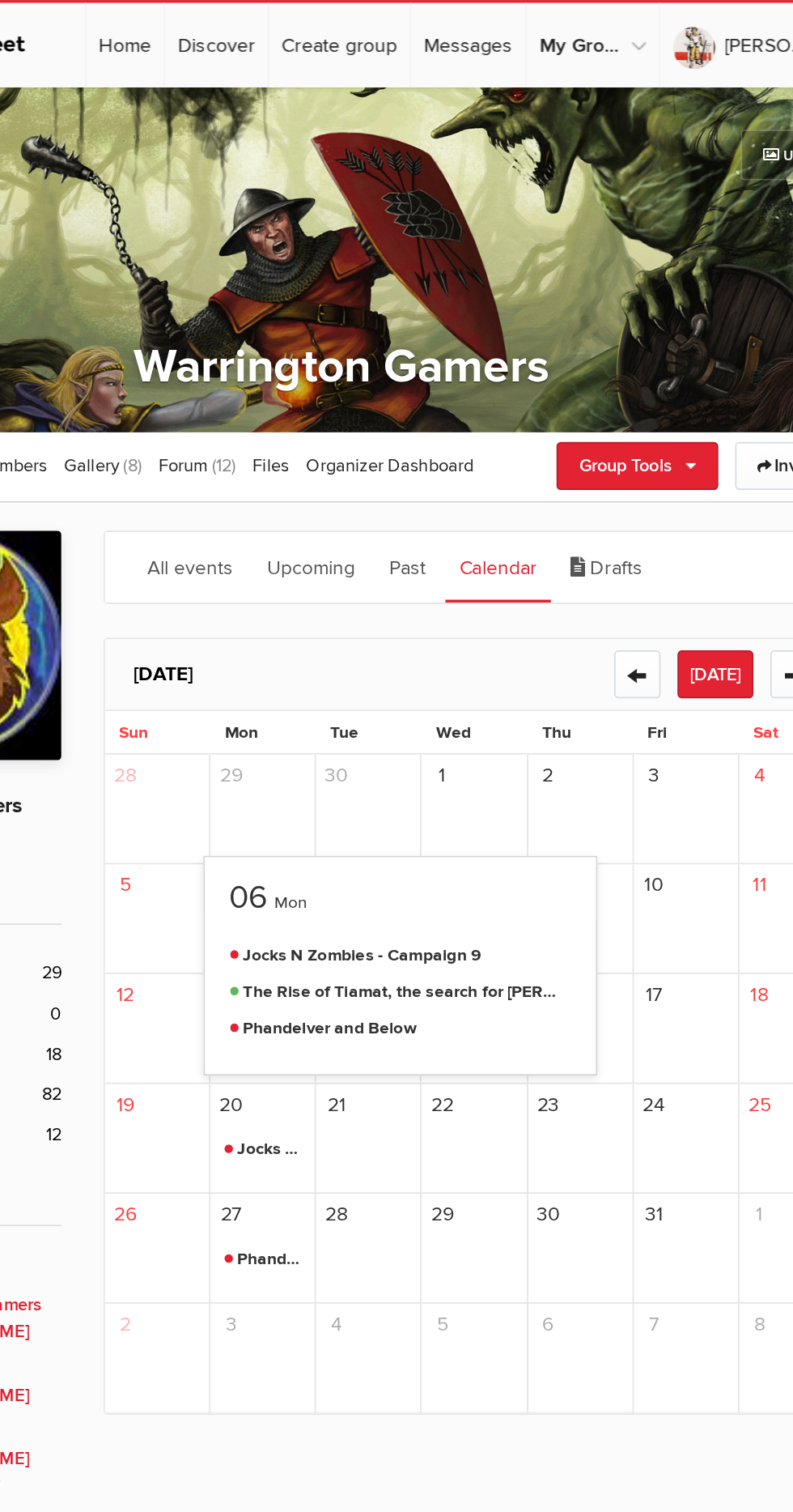
click at [501, 717] on div "29" at bounding box center [472, 718] width 61 height 64
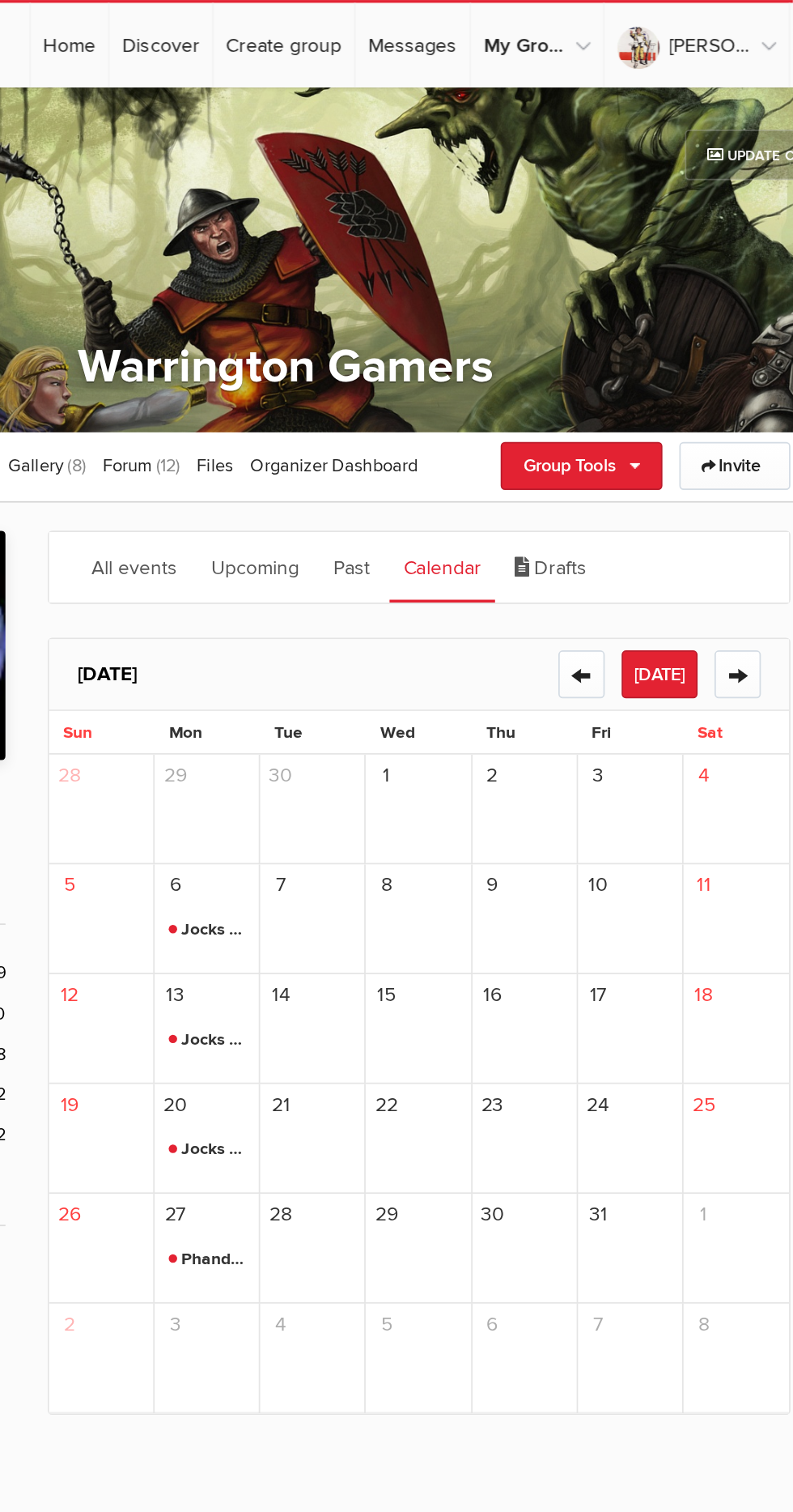
click at [350, 729] on span "Phandelver and Below" at bounding box center [351, 724] width 44 height 19
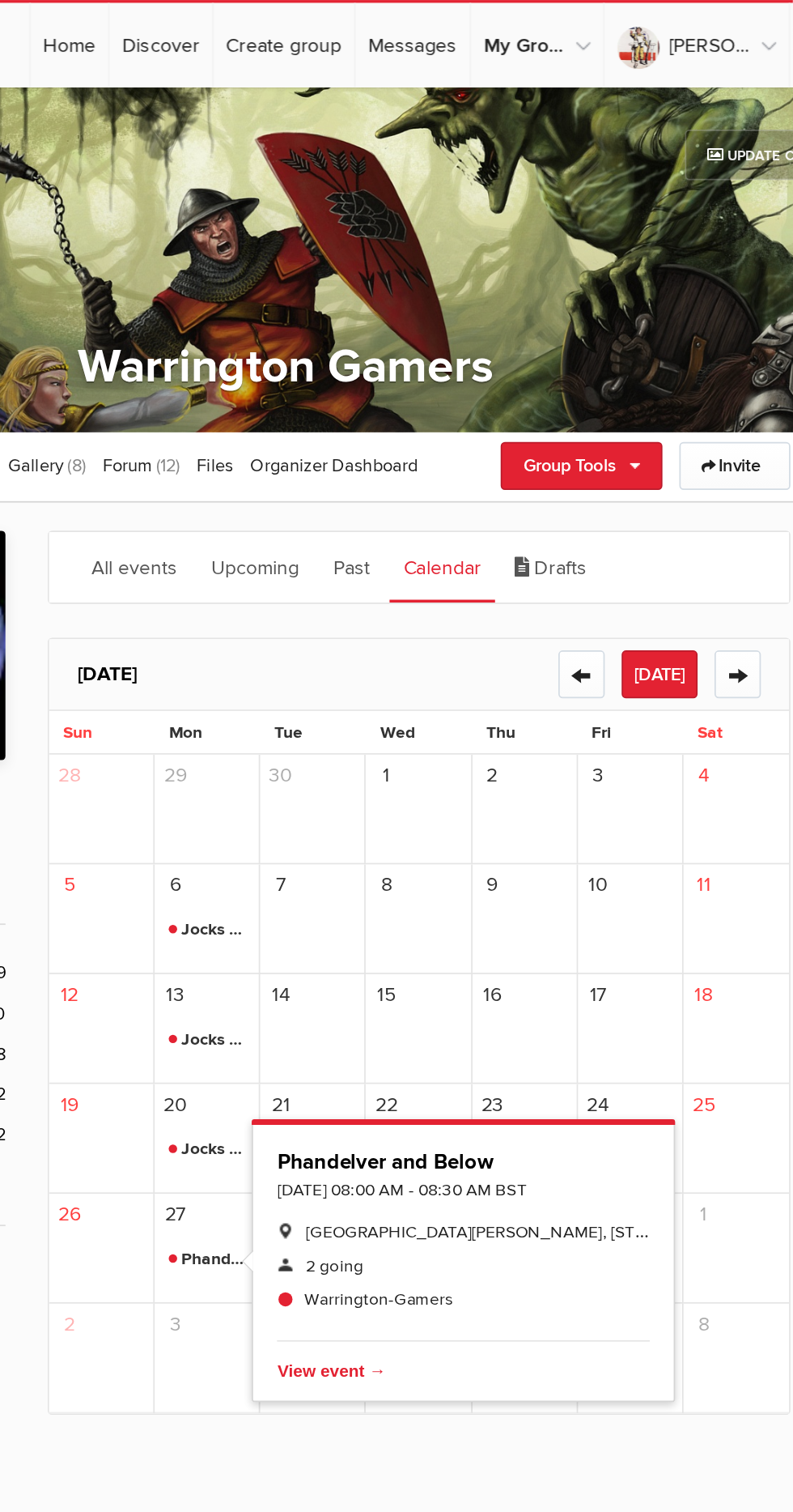
click at [572, 585] on div "17" at bounding box center [595, 592] width 61 height 64
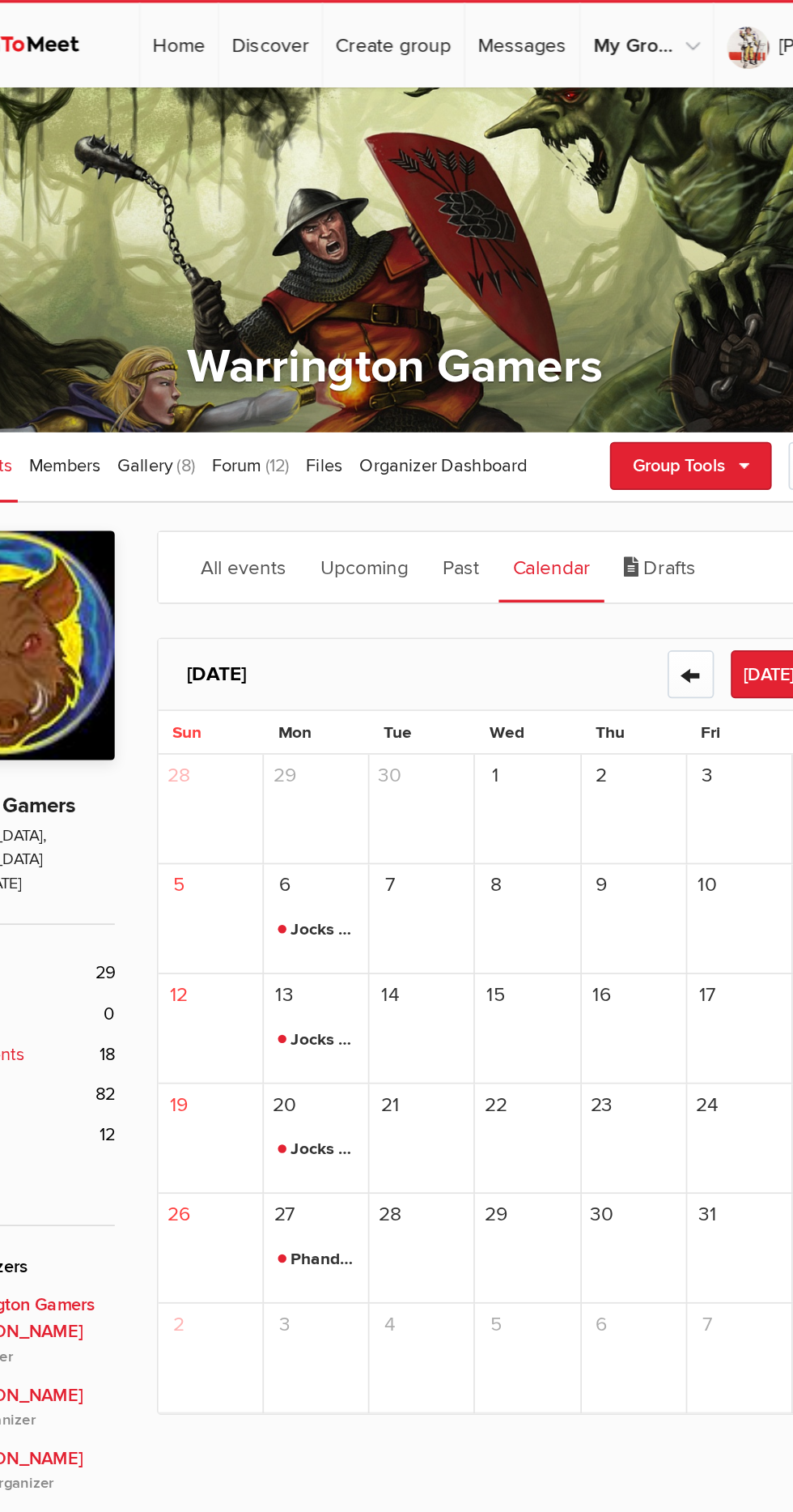
click at [344, 709] on div "27 2 more" at bounding box center [351, 718] width 61 height 64
click at [349, 692] on span "2 more" at bounding box center [362, 682] width 36 height 22
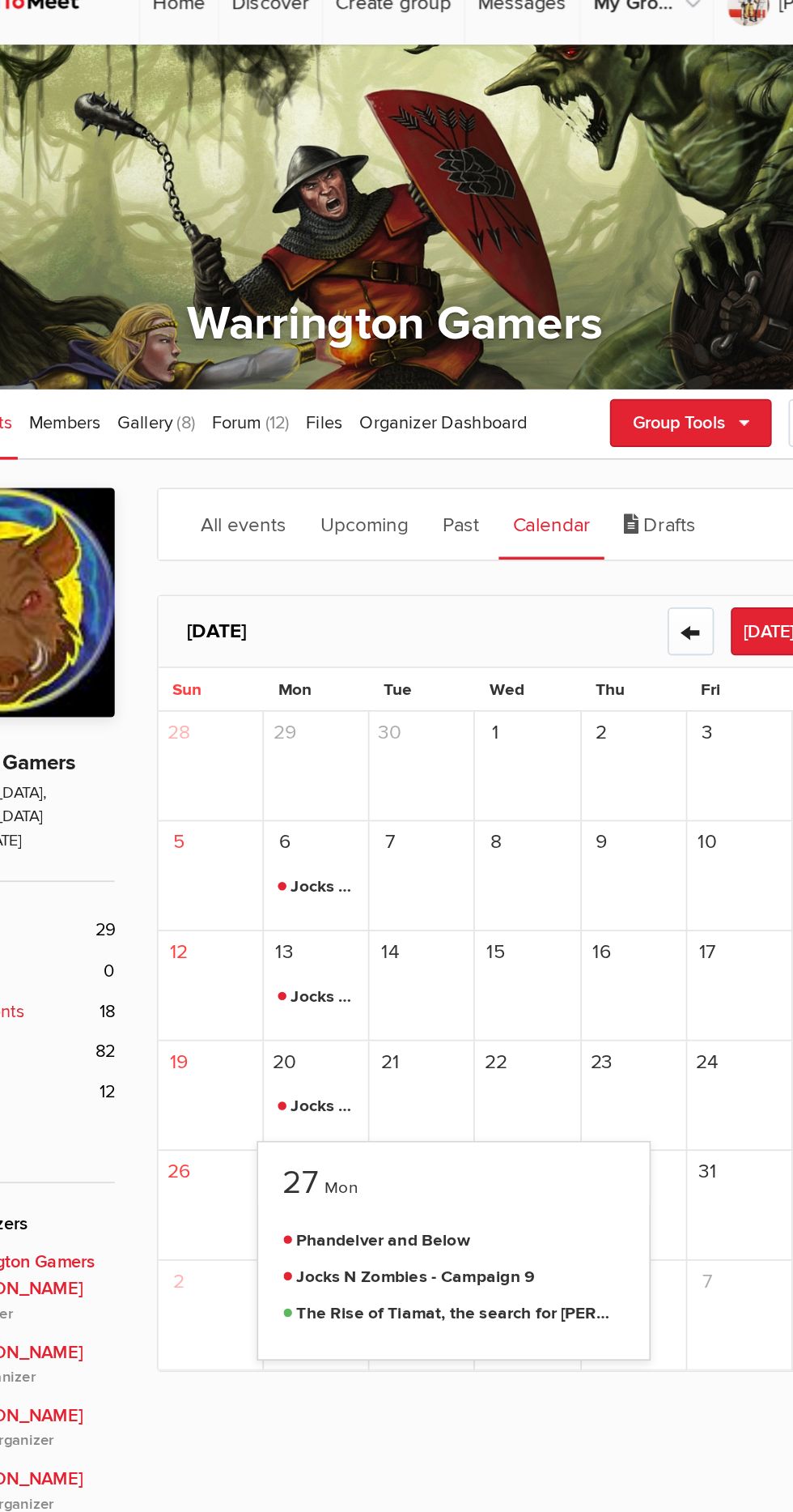
click at [355, 627] on span "2 more" at bounding box center [362, 618] width 36 height 22
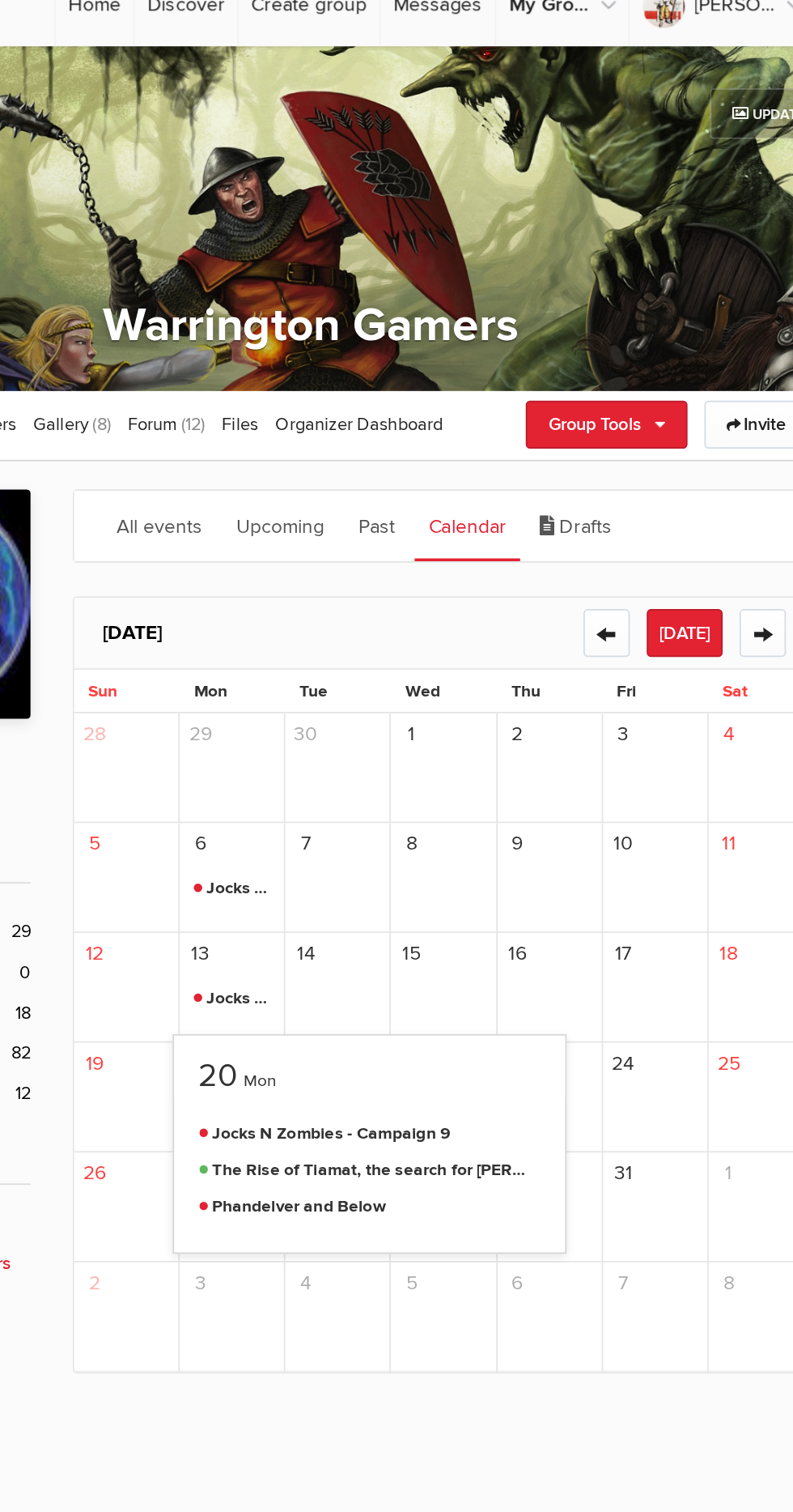
click at [562, 528] on div "9" at bounding box center [534, 529] width 61 height 64
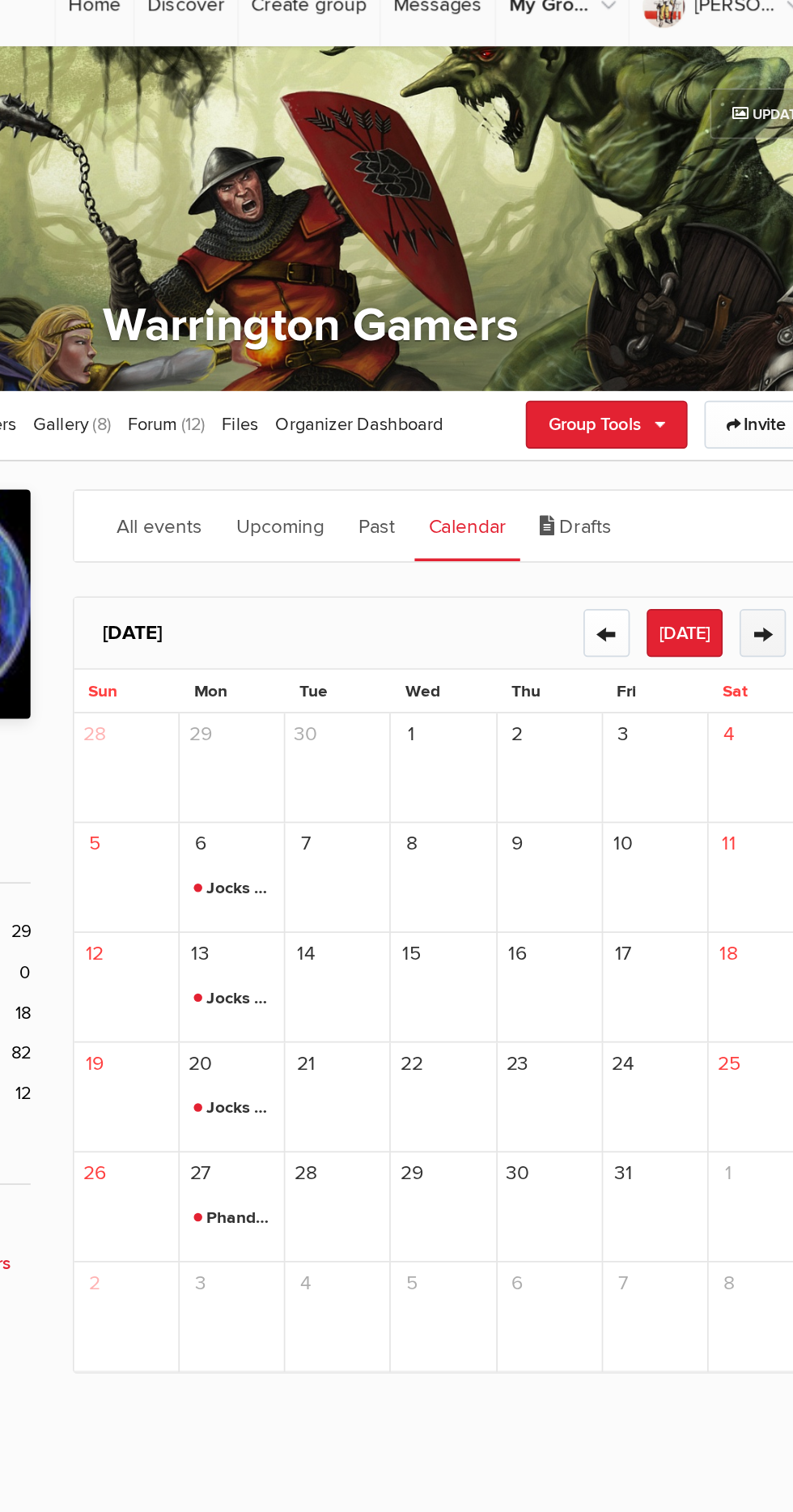
click at [666, 389] on button "→" at bounding box center [657, 388] width 26 height 27
click at [365, 599] on span "The Rise of Tiamat, the search for [PERSON_NAME] continues" at bounding box center [351, 598] width 44 height 19
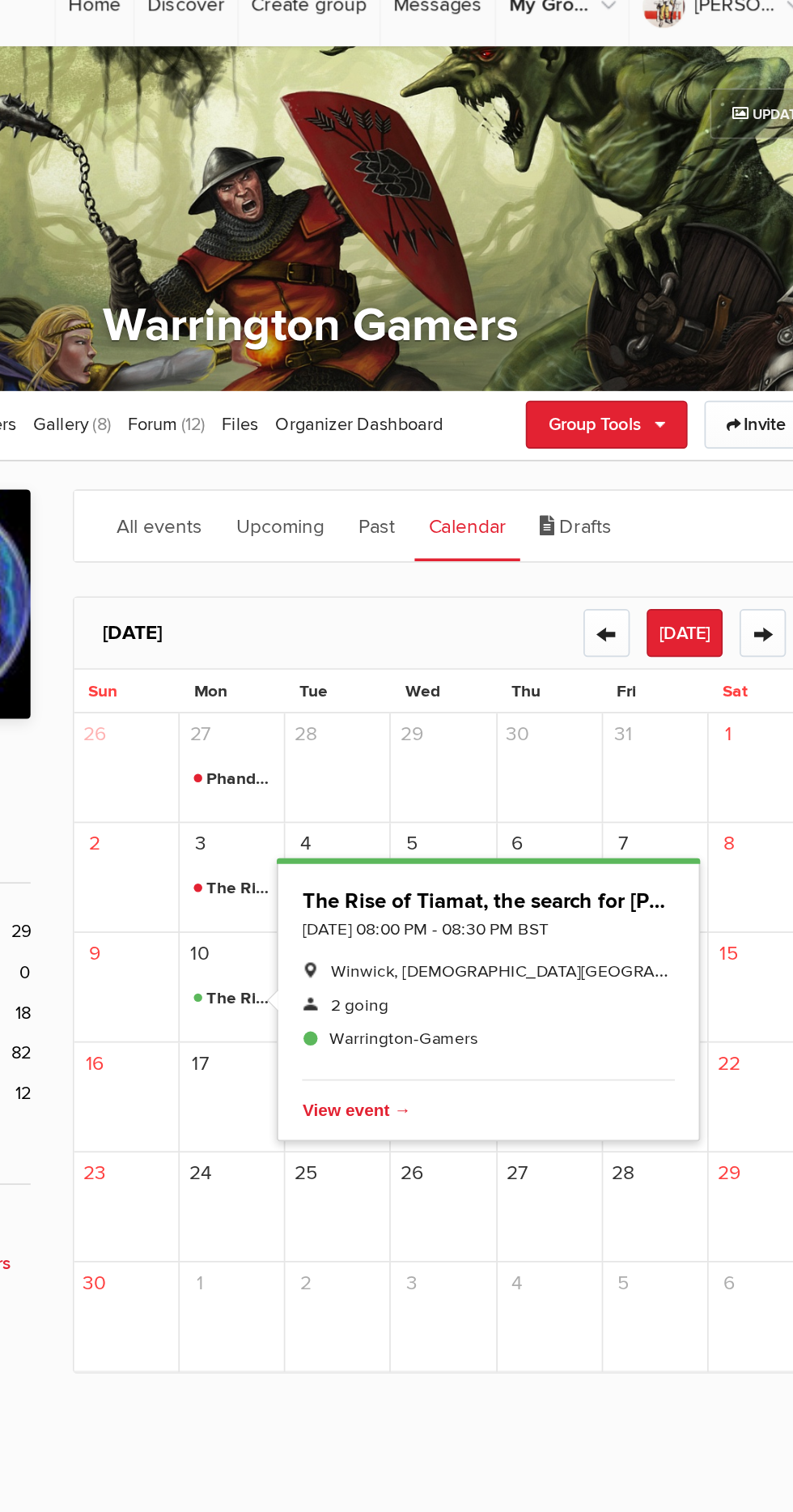
click at [525, 759] on span "4" at bounding box center [516, 761] width 22 height 22
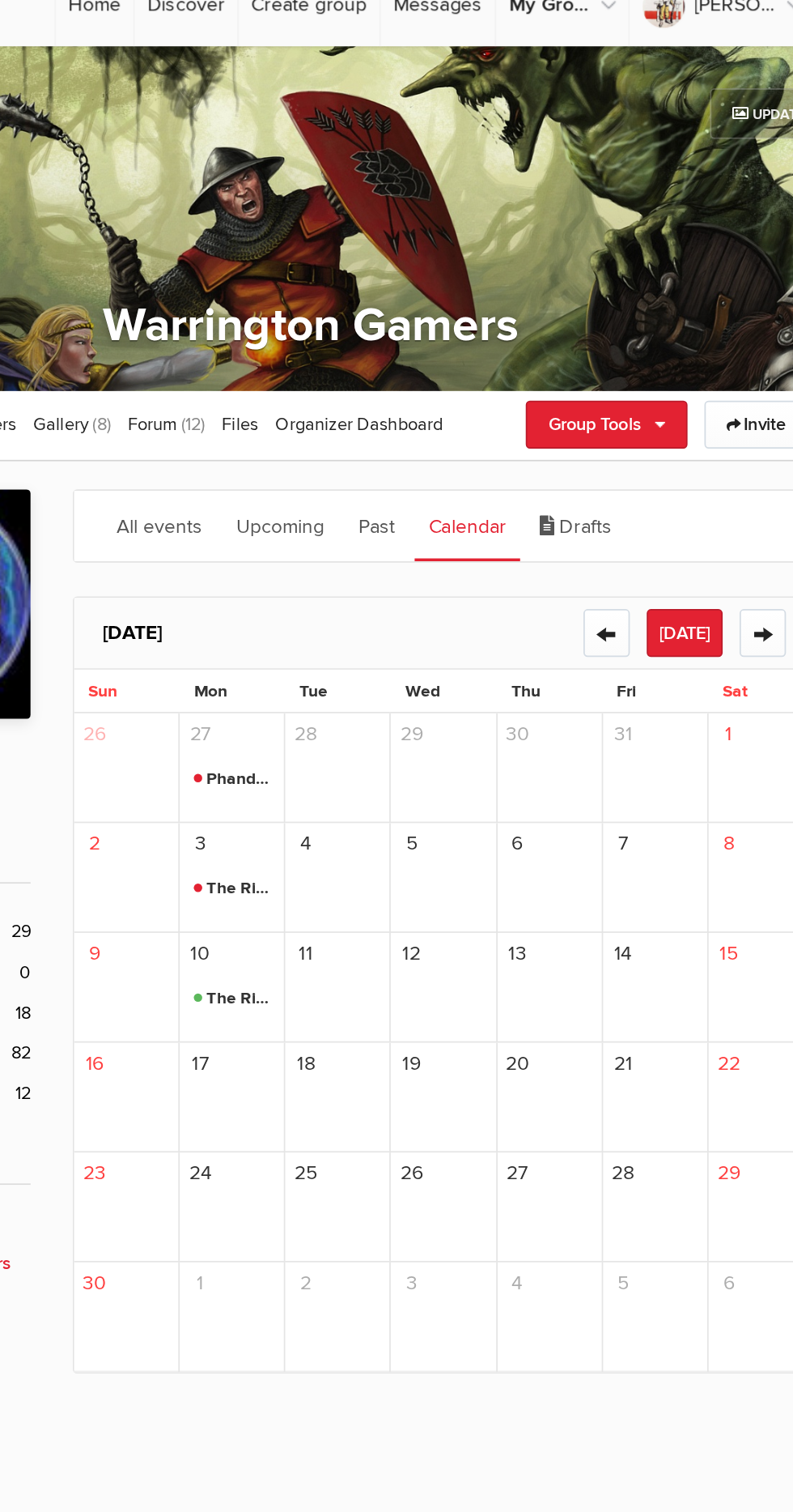
click at [359, 537] on span "The Rise of Tiamat, the search for [PERSON_NAME] continues" at bounding box center [351, 535] width 44 height 19
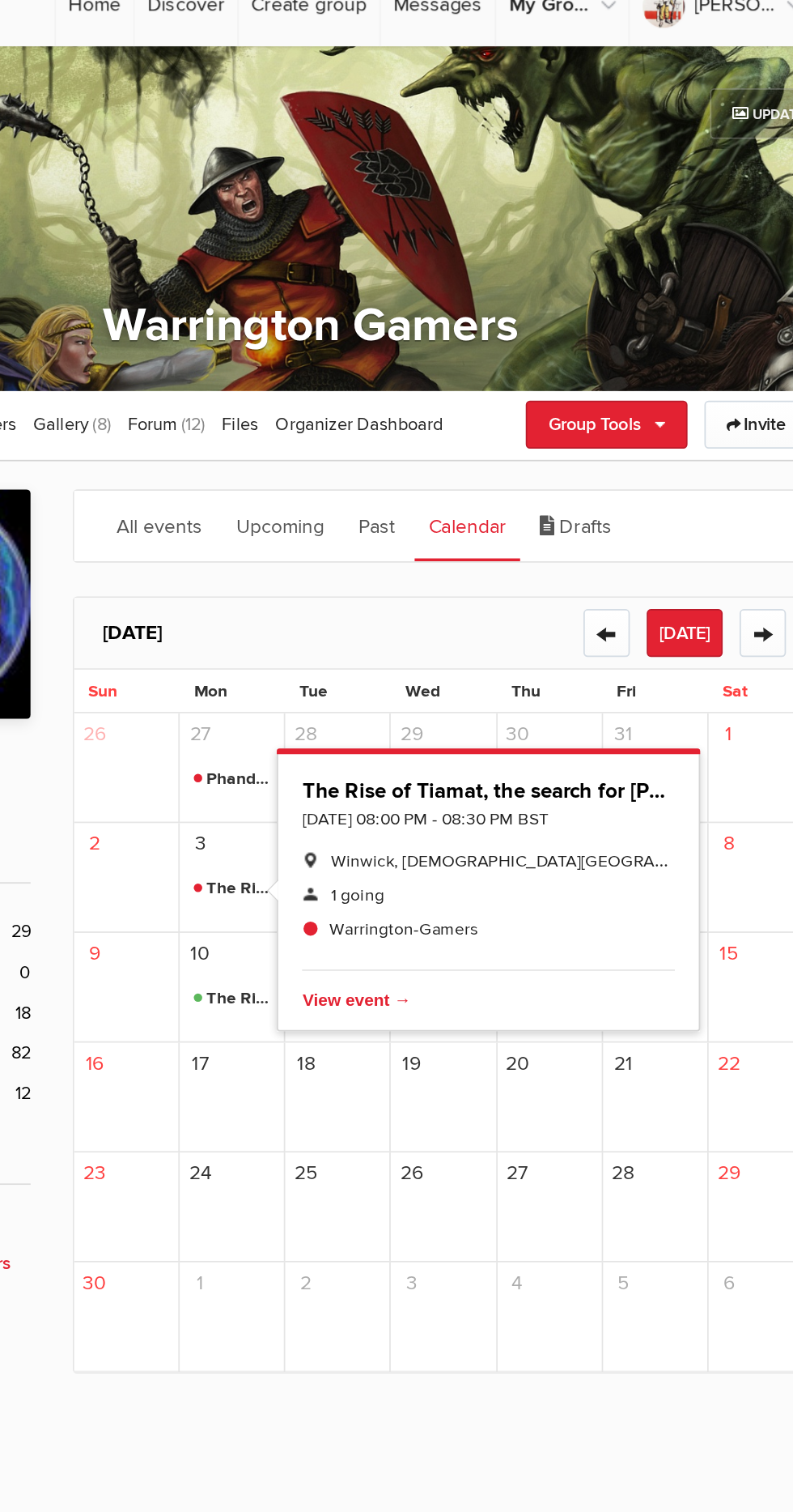
click at [547, 684] on div "20" at bounding box center [534, 655] width 61 height 64
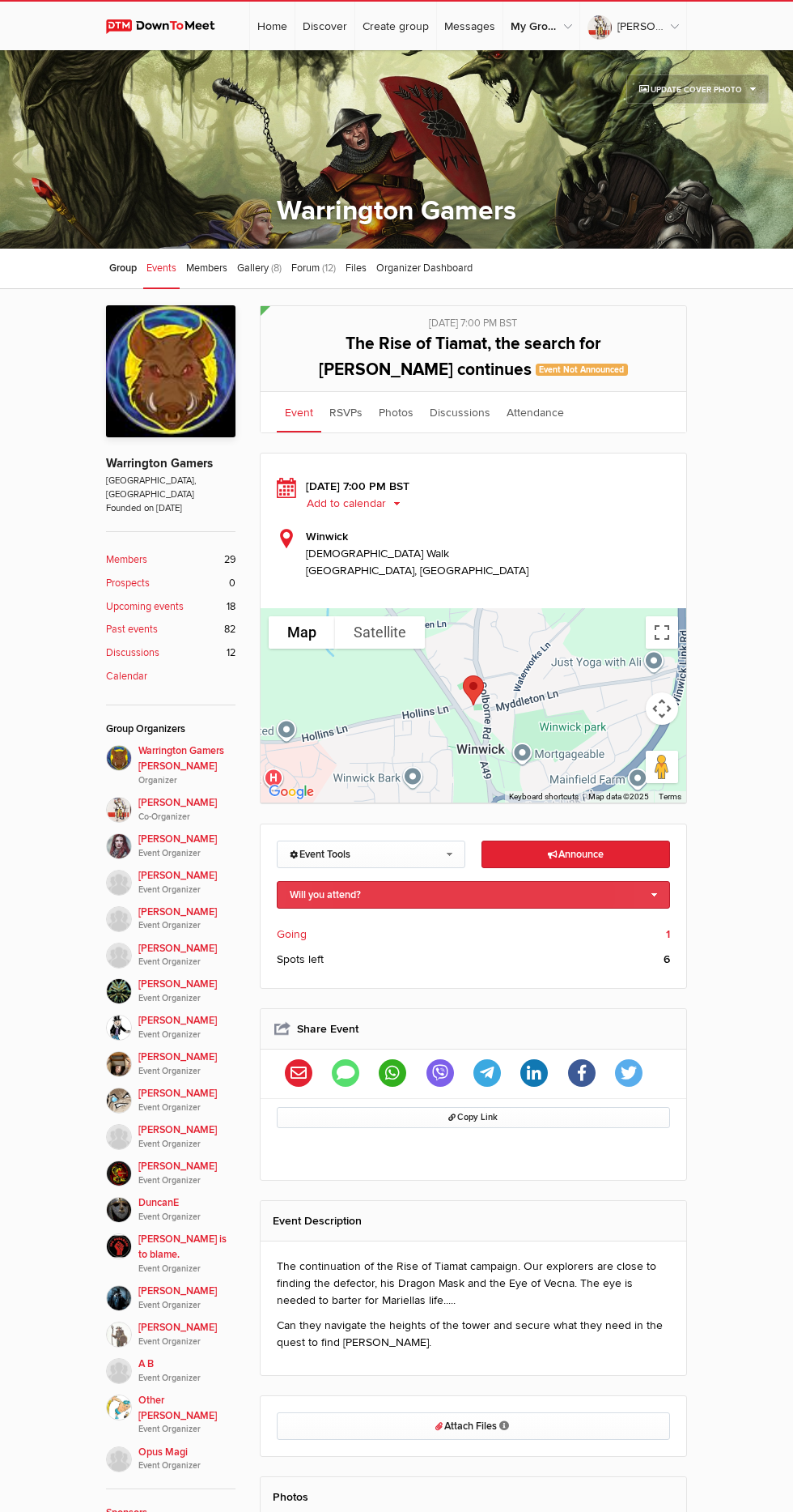
click at [654, 893] on link "Will you attend?" at bounding box center [474, 894] width 394 height 27
click at [381, 923] on link "I'm going" at bounding box center [473, 922] width 392 height 25
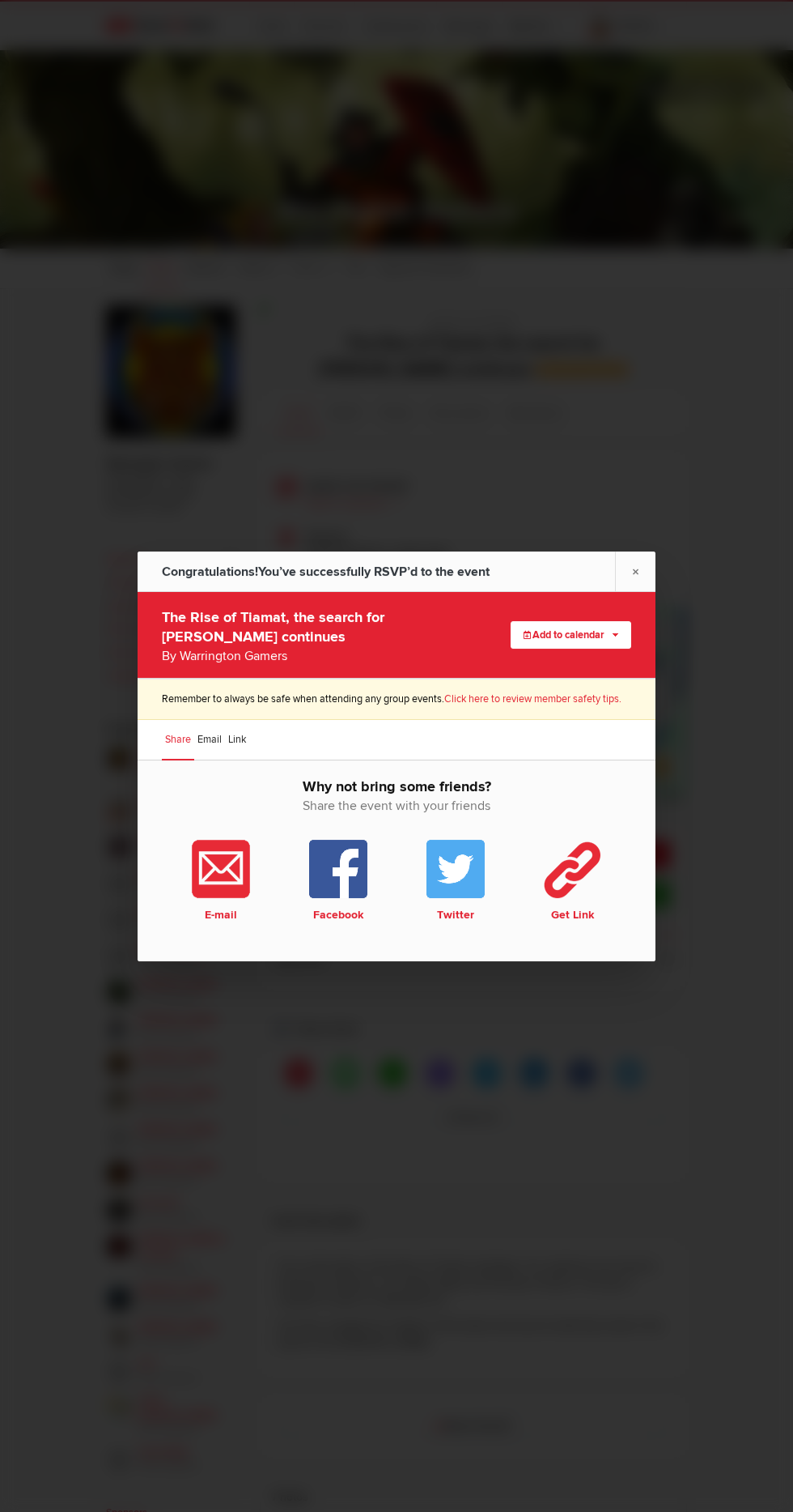
click at [636, 571] on link "×" at bounding box center [636, 571] width 41 height 40
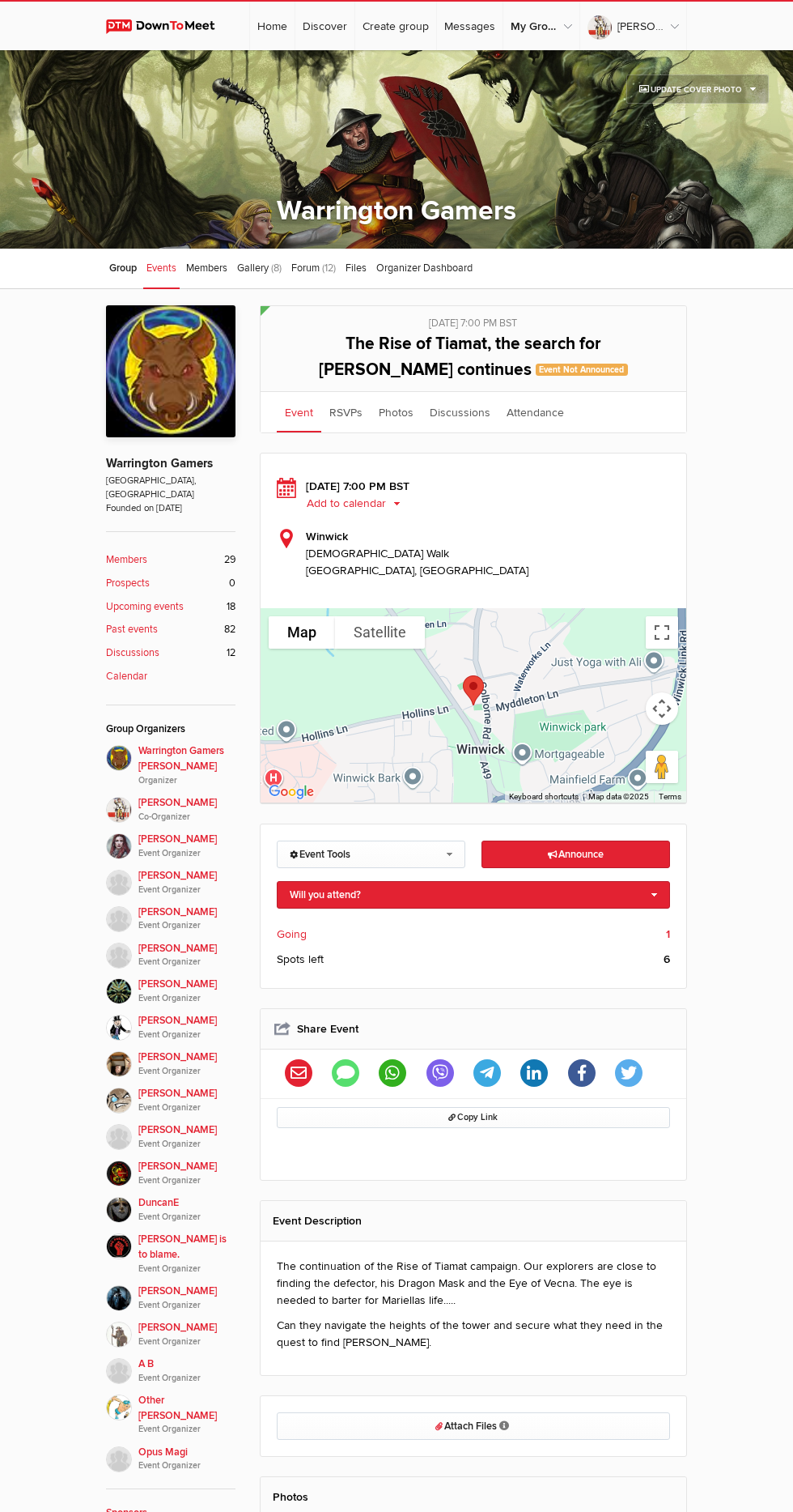
click at [666, 926] on b "1" at bounding box center [668, 934] width 4 height 17
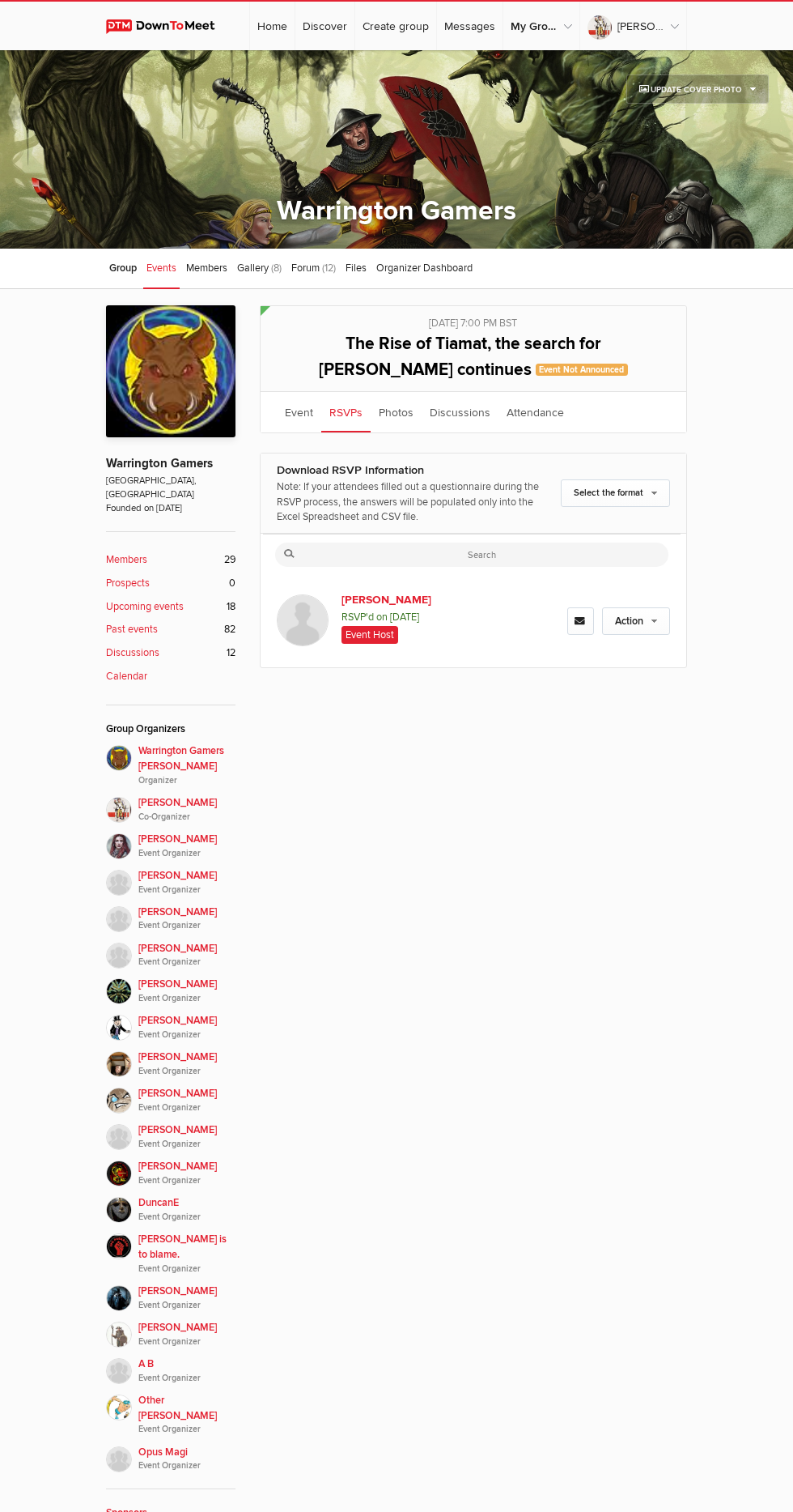
scroll to position [200, 0]
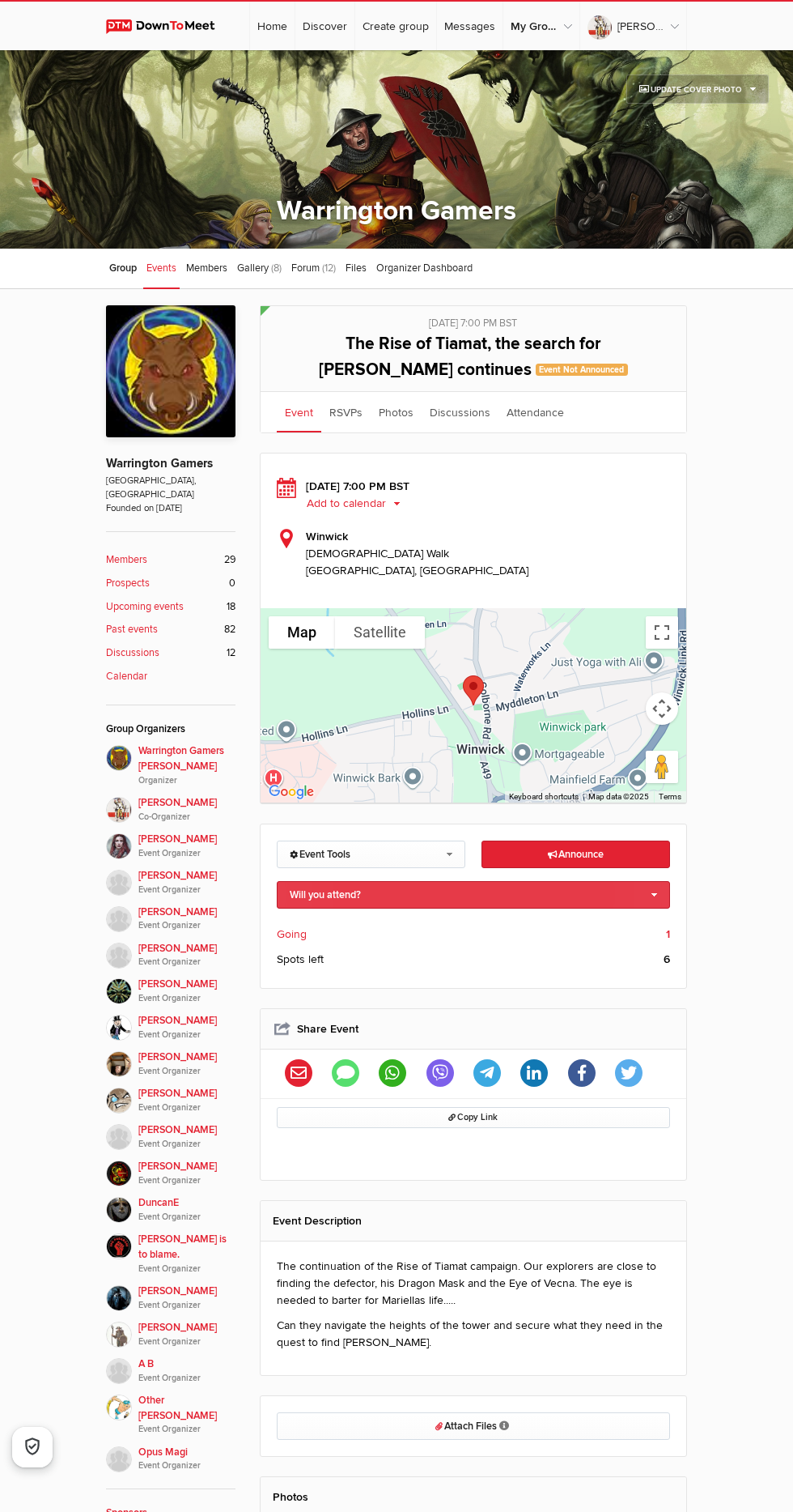
click at [653, 894] on link "Will you attend?" at bounding box center [474, 894] width 394 height 27
click at [361, 925] on link "I'm going" at bounding box center [473, 922] width 392 height 25
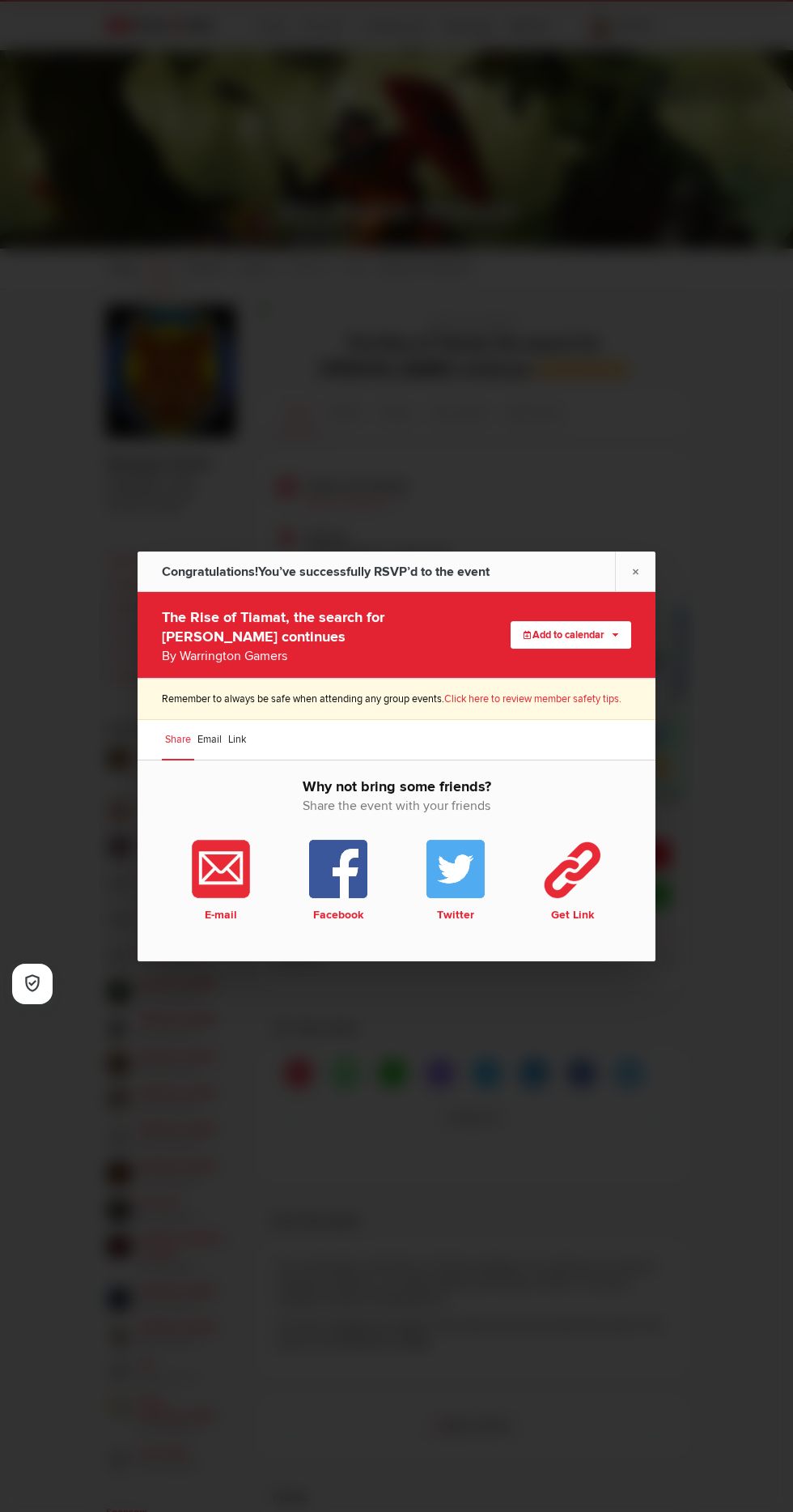
click at [645, 572] on link "×" at bounding box center [636, 571] width 41 height 40
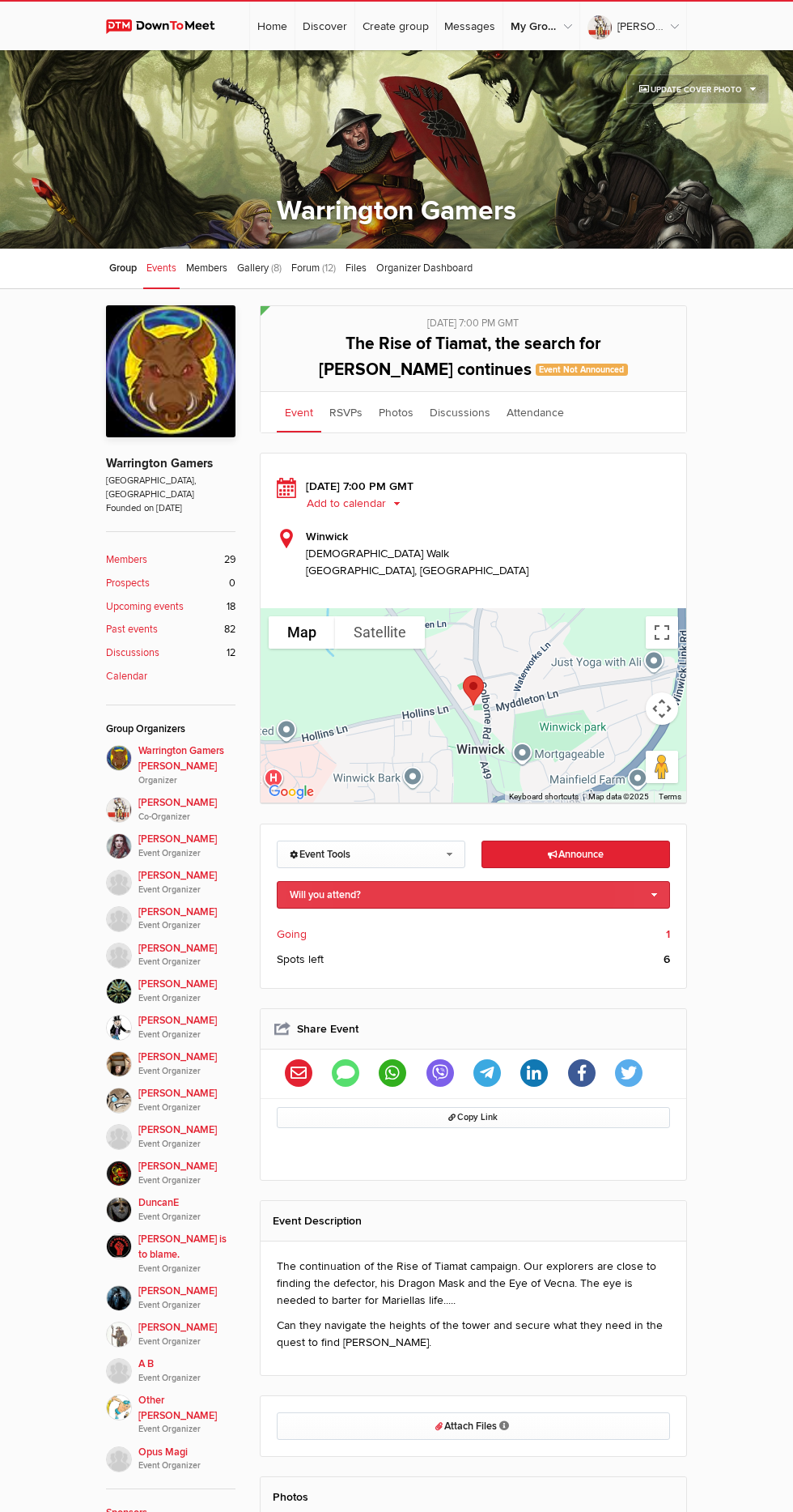
click at [647, 888] on link "Will you attend?" at bounding box center [474, 894] width 394 height 27
click at [336, 899] on link "Will you attend?" at bounding box center [474, 894] width 394 height 27
click at [336, 906] on link "Will you attend?" at bounding box center [474, 894] width 394 height 27
click at [319, 929] on link "I'm going" at bounding box center [473, 930] width 392 height 25
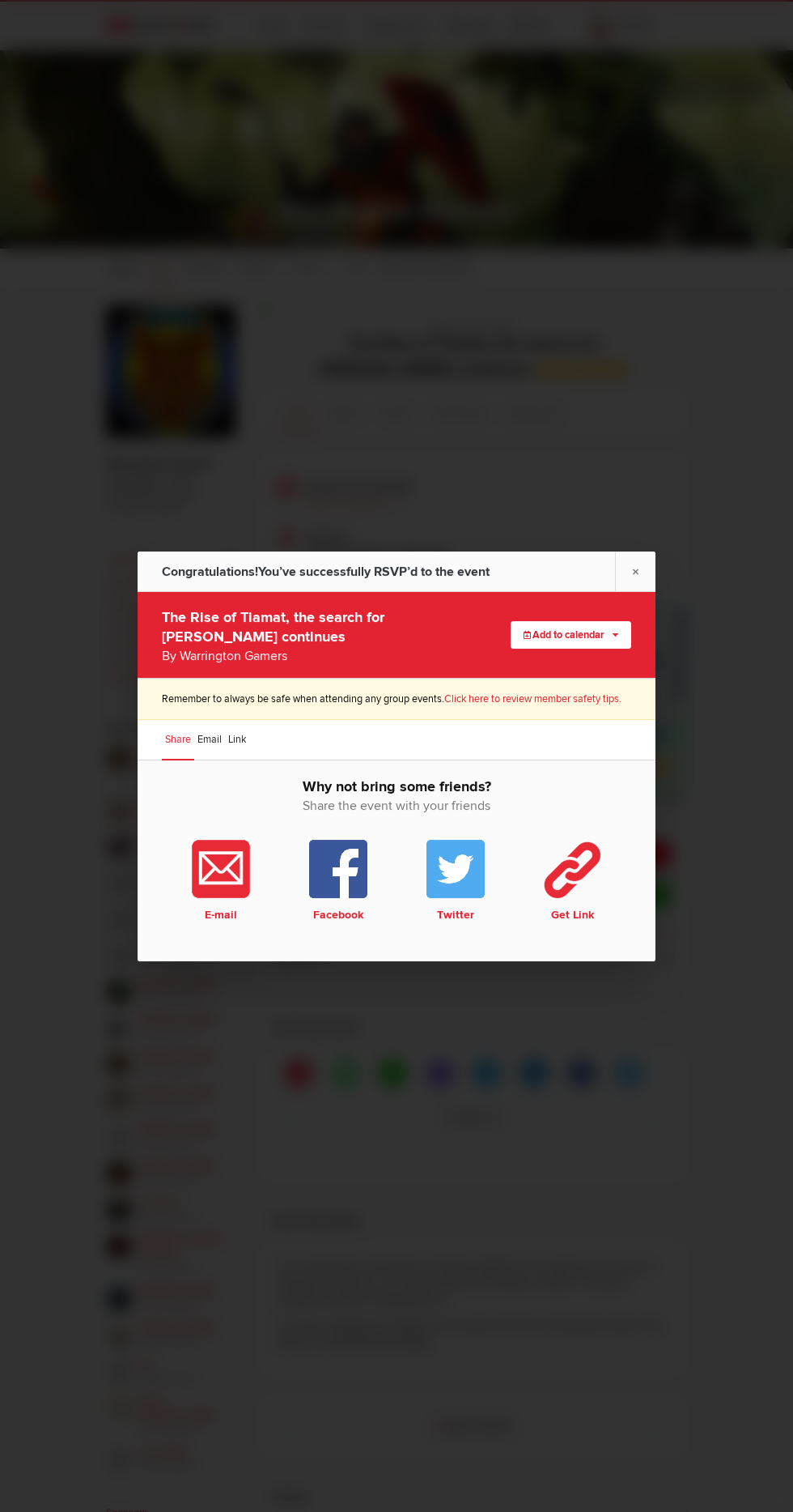
click at [638, 555] on link "×" at bounding box center [636, 571] width 41 height 40
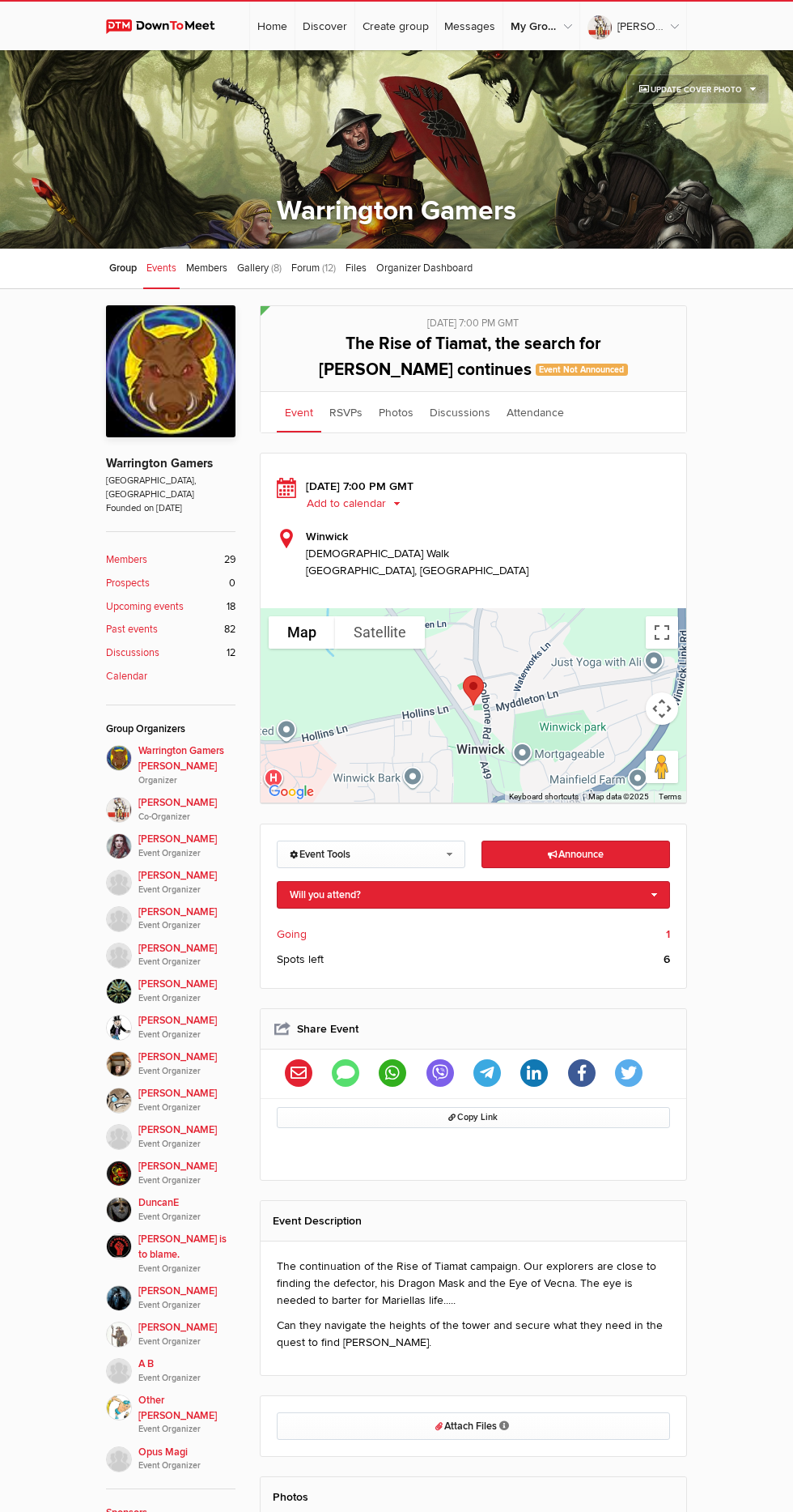
scroll to position [2, 0]
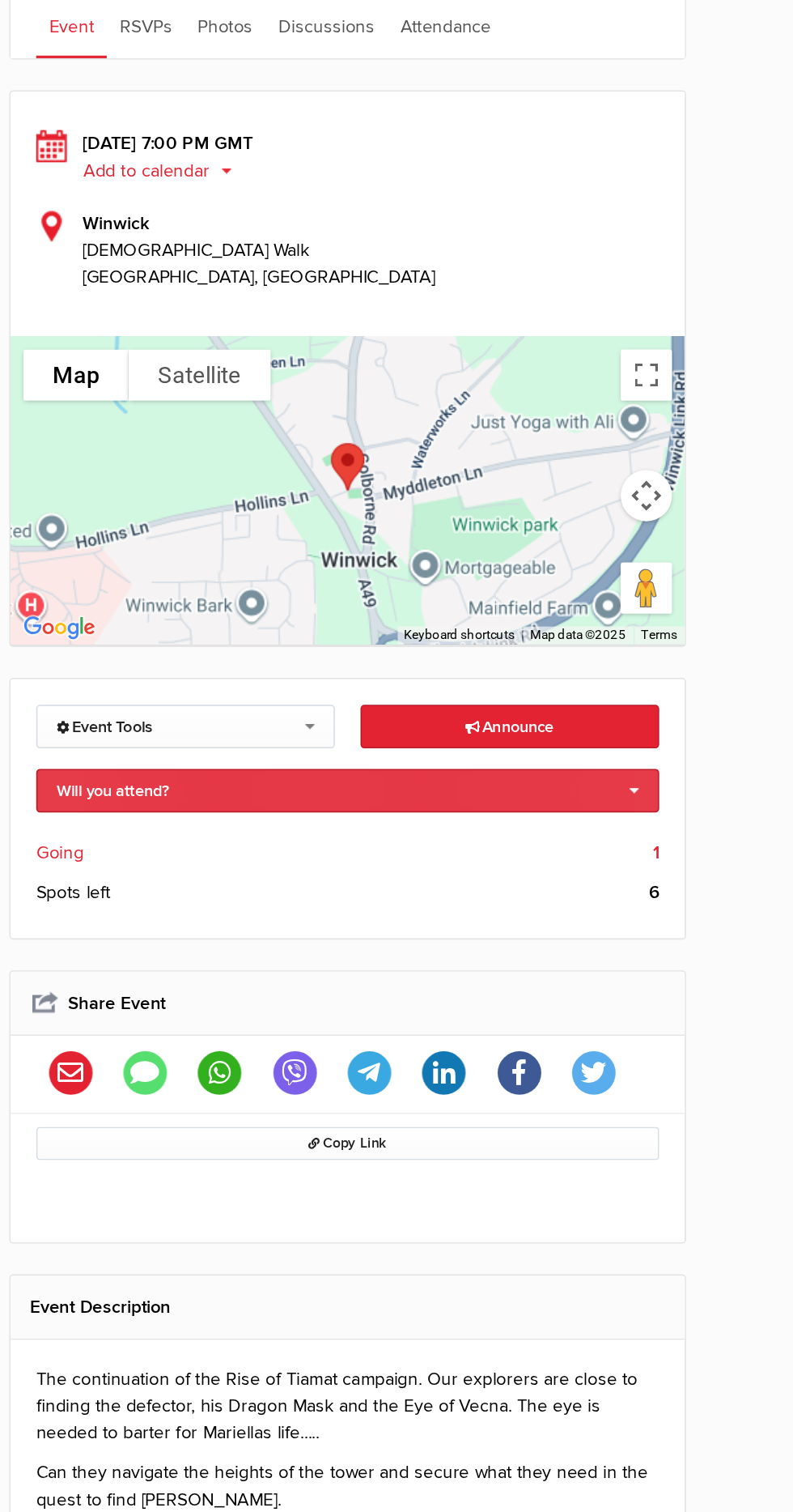
click at [654, 891] on link "Will you attend?" at bounding box center [474, 893] width 394 height 27
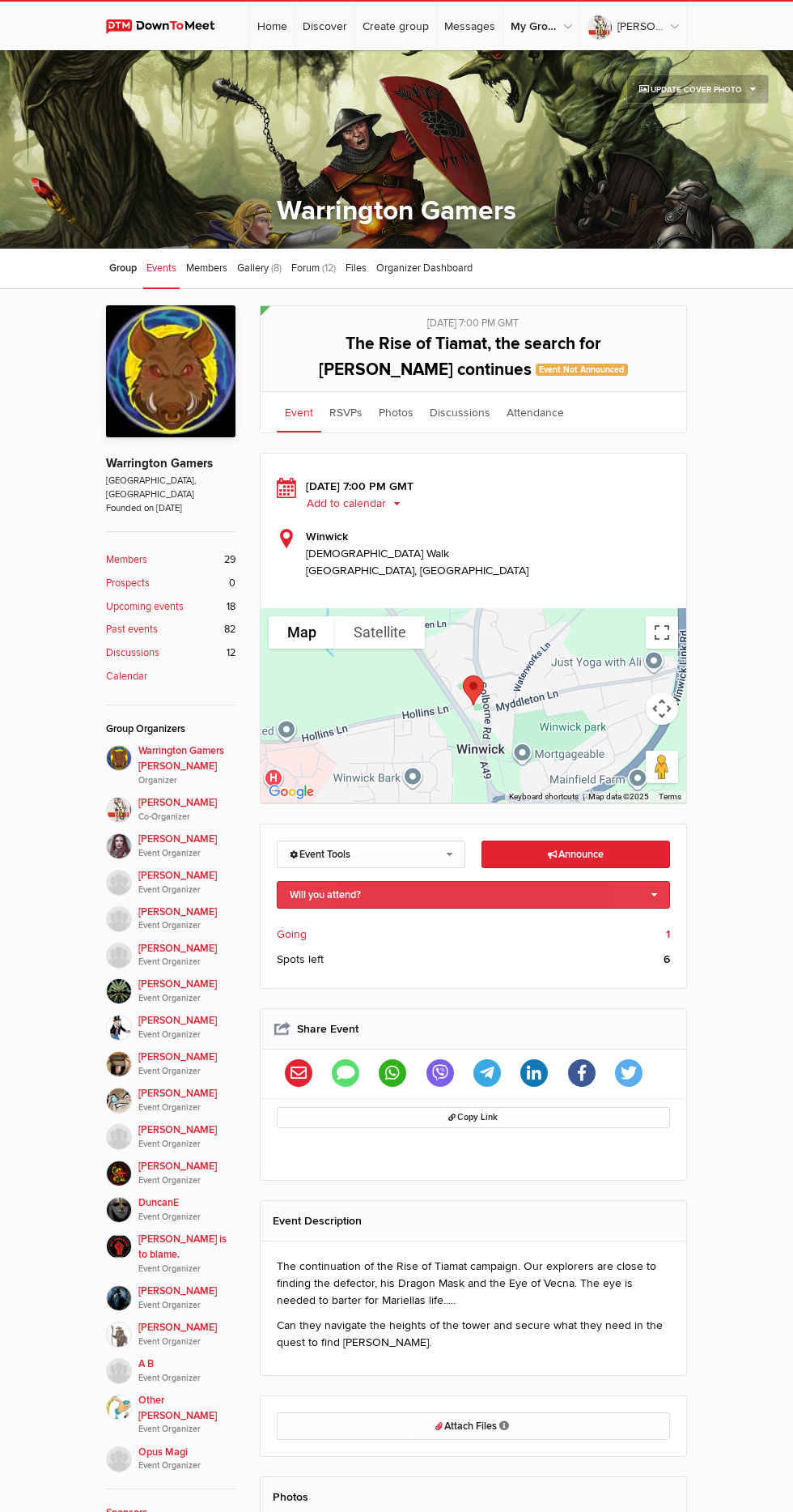
click at [654, 893] on link "Will you attend?" at bounding box center [474, 894] width 394 height 27
click at [332, 933] on link "I'm going" at bounding box center [473, 922] width 392 height 25
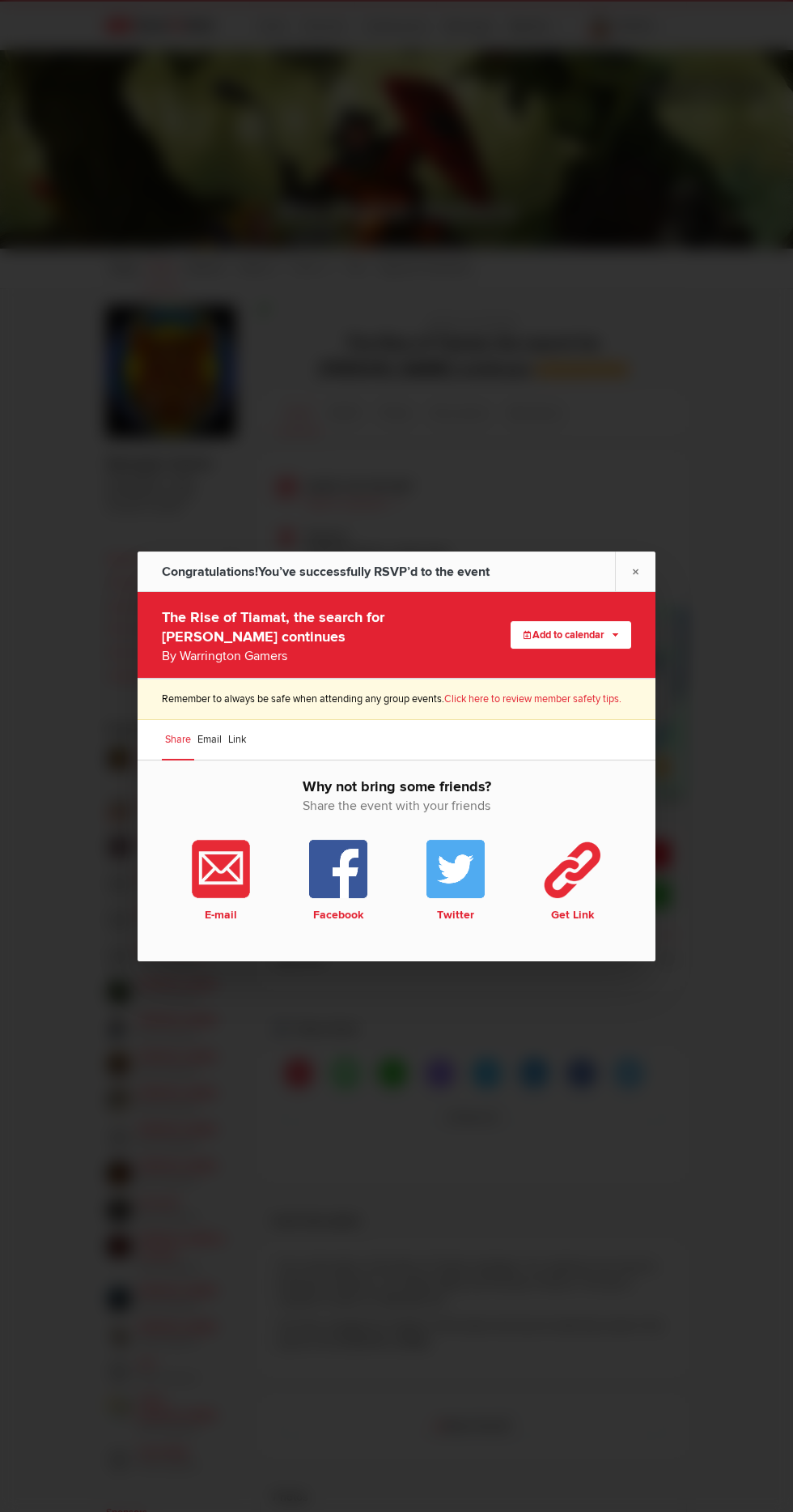
click at [638, 559] on link "×" at bounding box center [636, 571] width 41 height 40
